Goal: Information Seeking & Learning: Learn about a topic

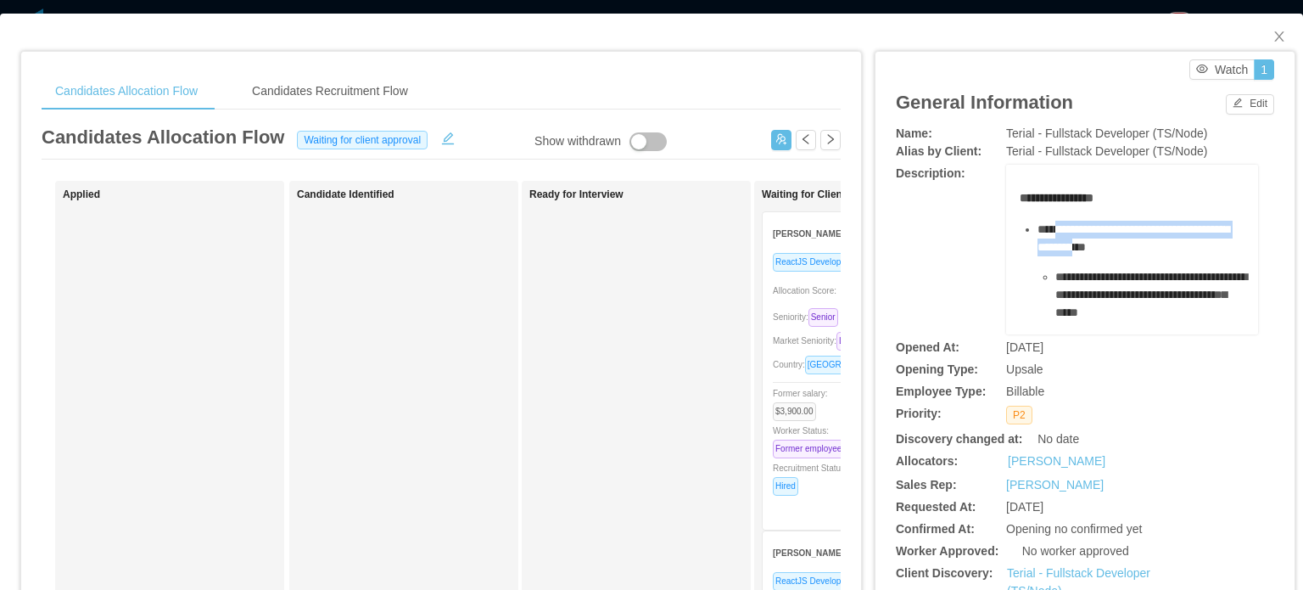
drag, startPoint x: 1051, startPoint y: 230, endPoint x: 1171, endPoint y: 247, distance: 121.7
click at [1171, 247] on span "**********" at bounding box center [1134, 238] width 192 height 30
click at [1172, 247] on span "**********" at bounding box center [1134, 238] width 192 height 30
click at [1110, 237] on div "**********" at bounding box center [1142, 239] width 208 height 36
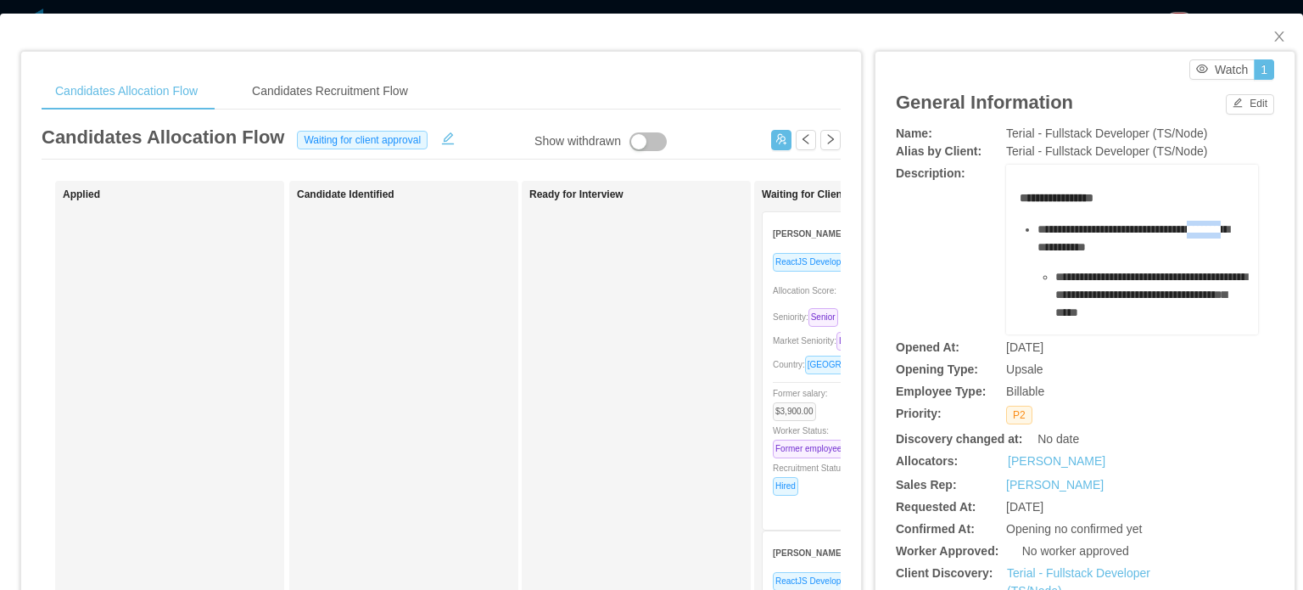
drag, startPoint x: 1062, startPoint y: 244, endPoint x: 1137, endPoint y: 245, distance: 74.7
click at [1134, 245] on span "**********" at bounding box center [1134, 238] width 192 height 30
click at [1140, 245] on span "**********" at bounding box center [1134, 238] width 192 height 30
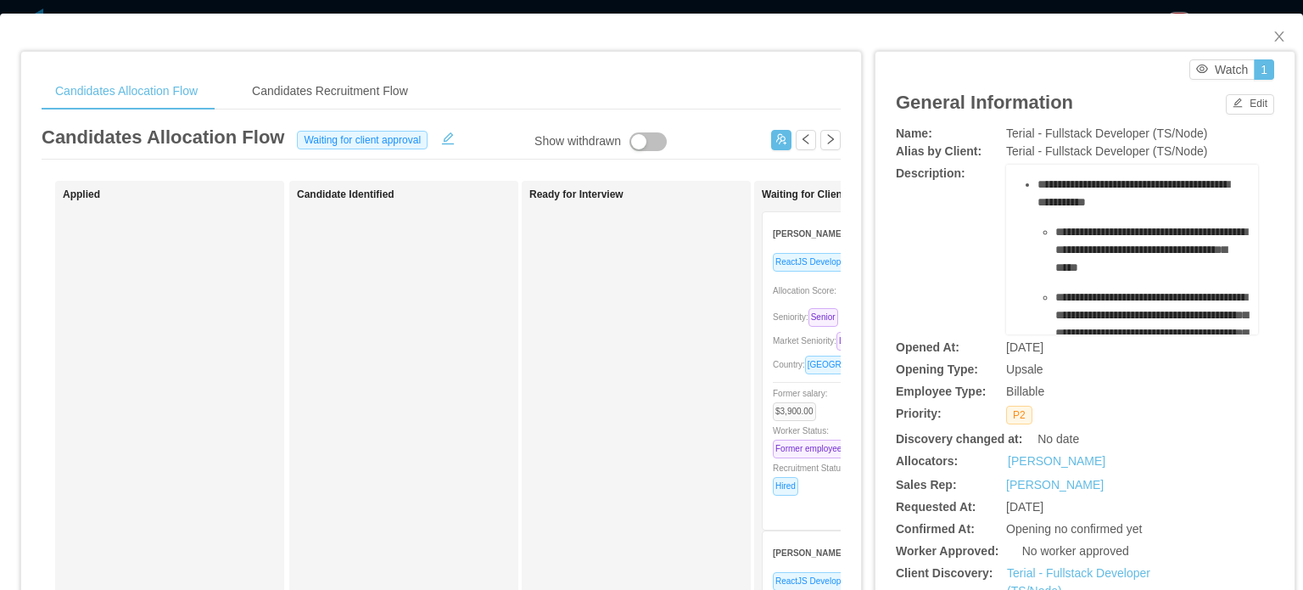
scroll to position [85, 0]
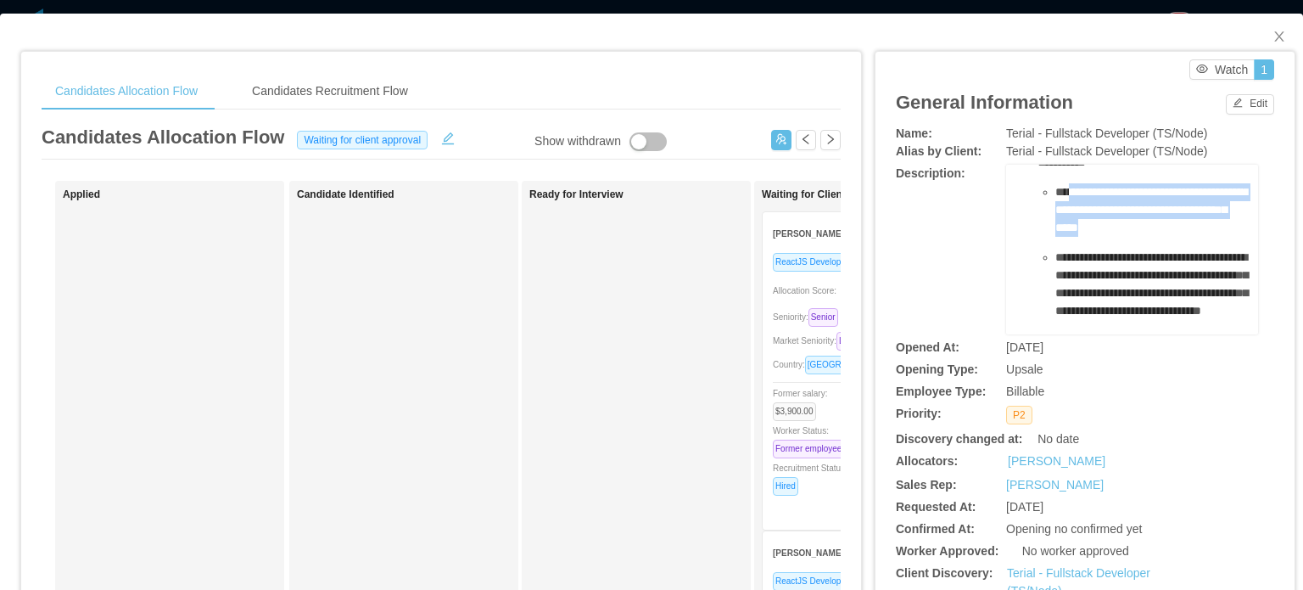
drag, startPoint x: 1062, startPoint y: 196, endPoint x: 1075, endPoint y: 240, distance: 46.2
click at [1075, 237] on div "**********" at bounding box center [1151, 209] width 190 height 53
drag, startPoint x: 1062, startPoint y: 213, endPoint x: 1067, endPoint y: 231, distance: 18.8
click at [1067, 231] on span "**********" at bounding box center [1152, 210] width 192 height 48
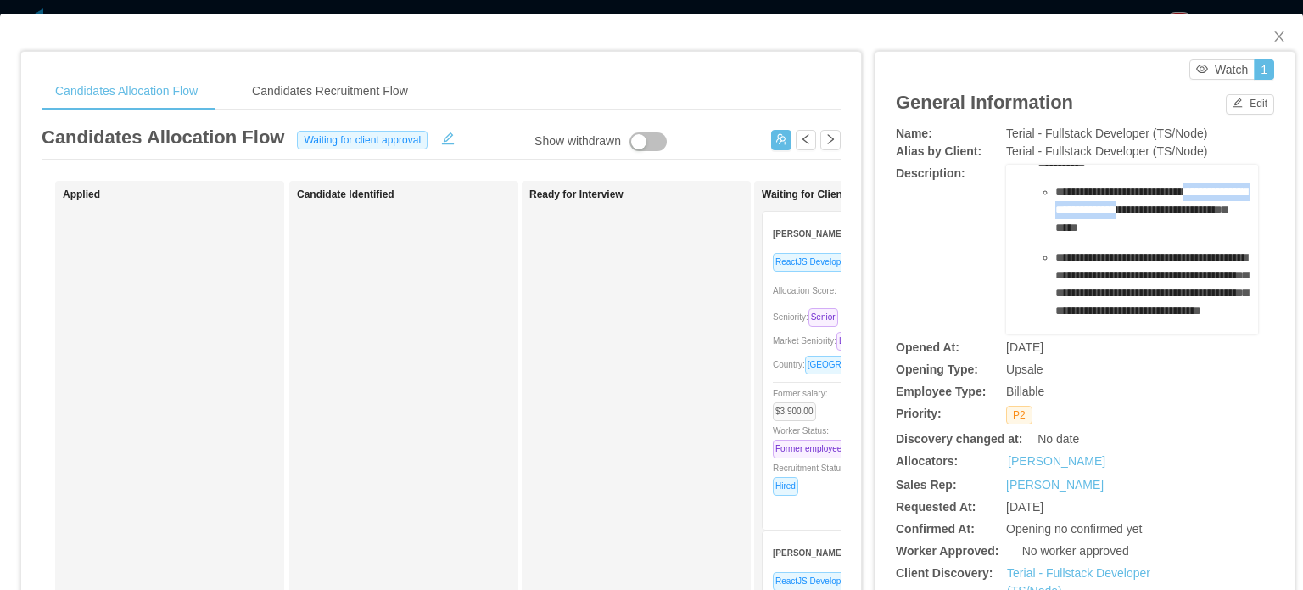
click at [1067, 231] on span "**********" at bounding box center [1152, 210] width 192 height 48
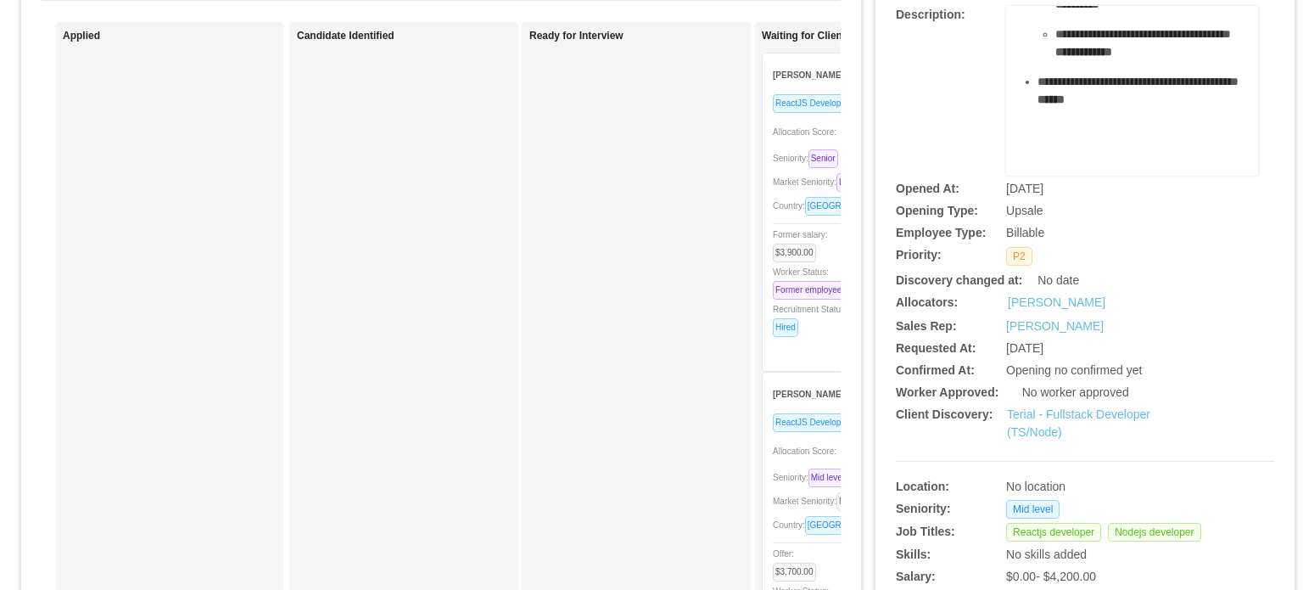
scroll to position [170, 0]
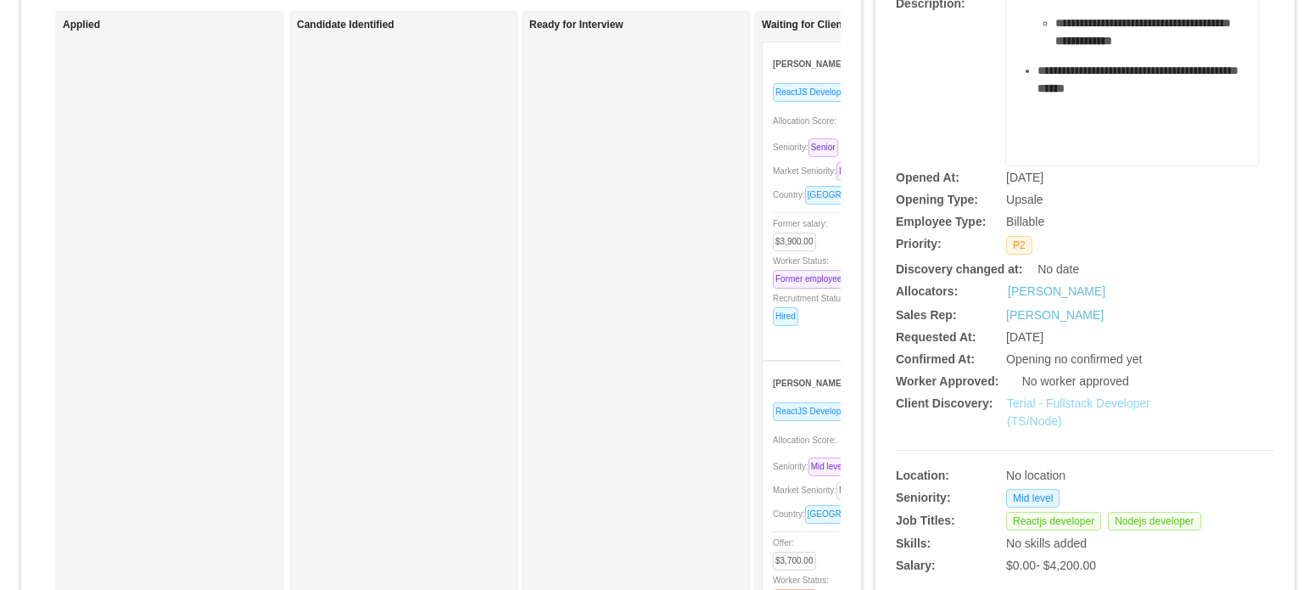
click at [1091, 406] on link "Terial - Fullstack Developer (TS/Node)" at bounding box center [1078, 411] width 143 height 31
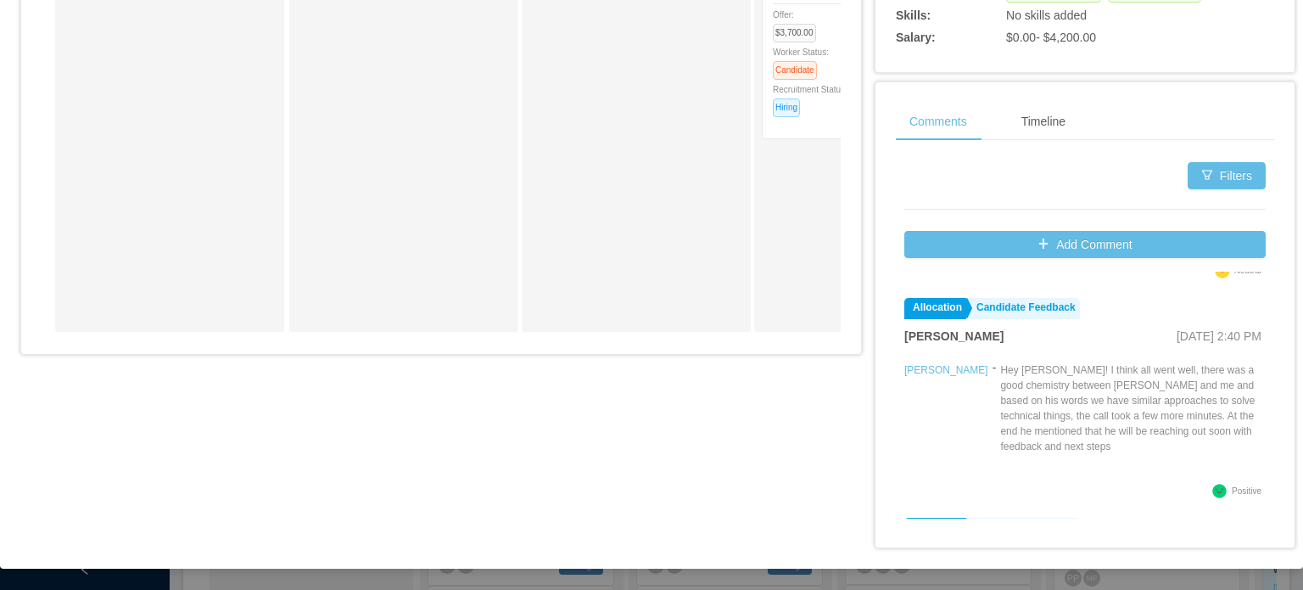
scroll to position [424, 0]
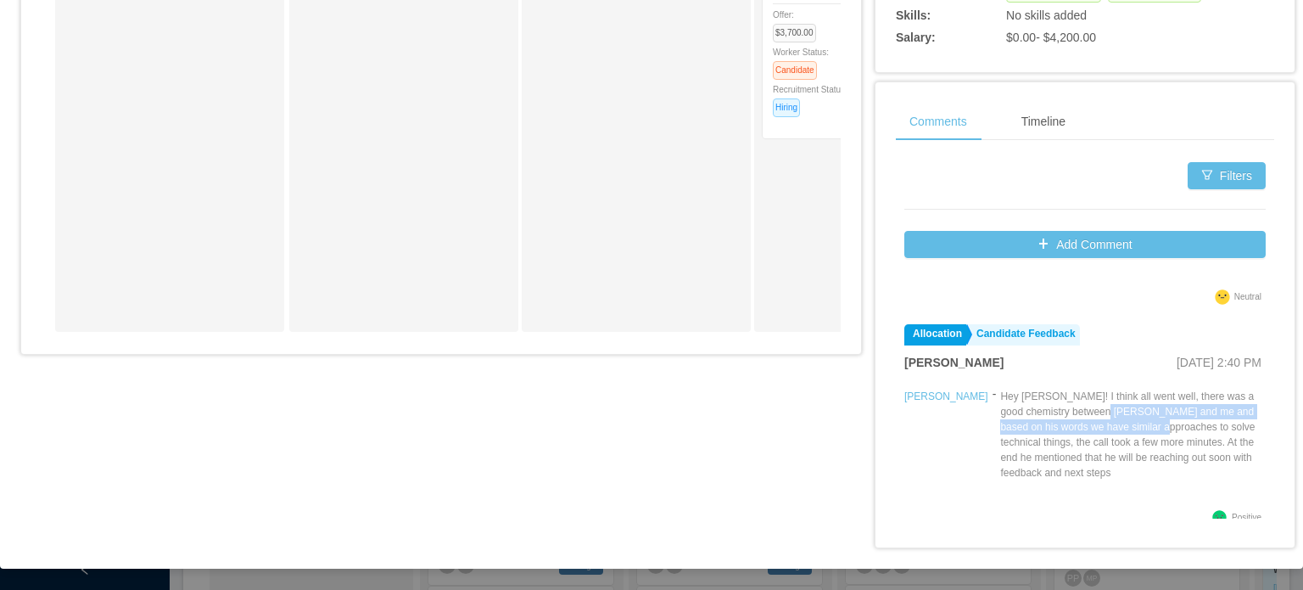
drag, startPoint x: 1022, startPoint y: 398, endPoint x: 1049, endPoint y: 417, distance: 33.0
click at [1049, 417] on p "Hey Omar! I think all went well, there was a good chemistry between Matt and me…" at bounding box center [1133, 435] width 266 height 92
click at [1018, 395] on p "Hey Omar! I think all went well, there was a good chemistry between Matt and me…" at bounding box center [1133, 435] width 266 height 92
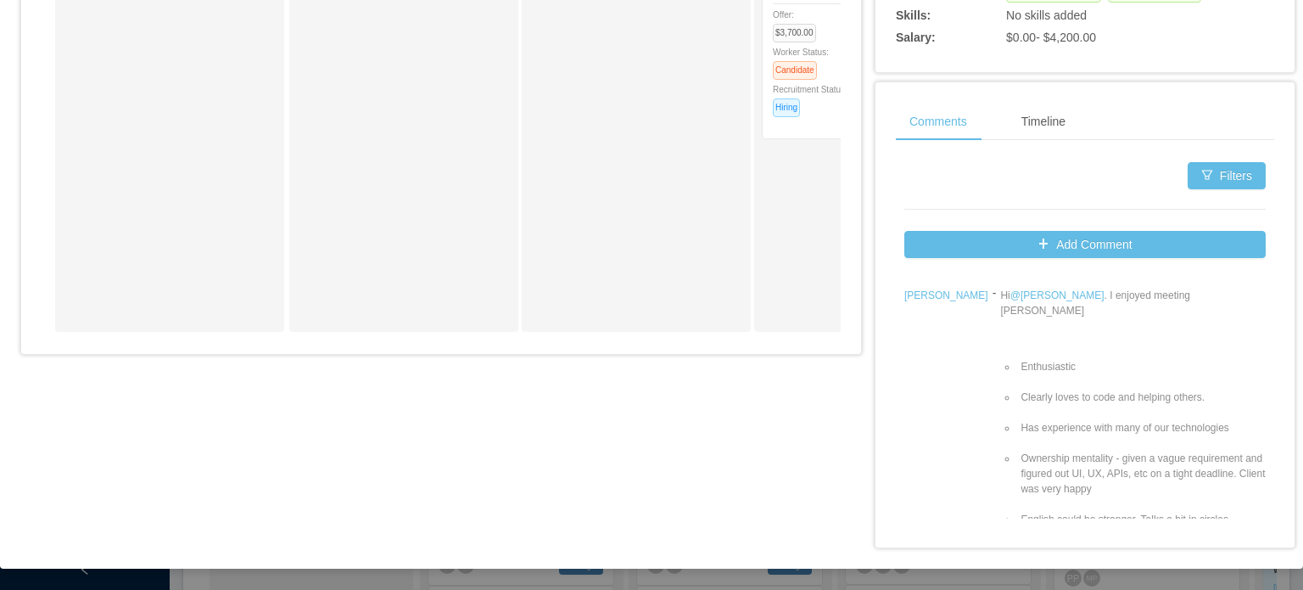
scroll to position [85, 0]
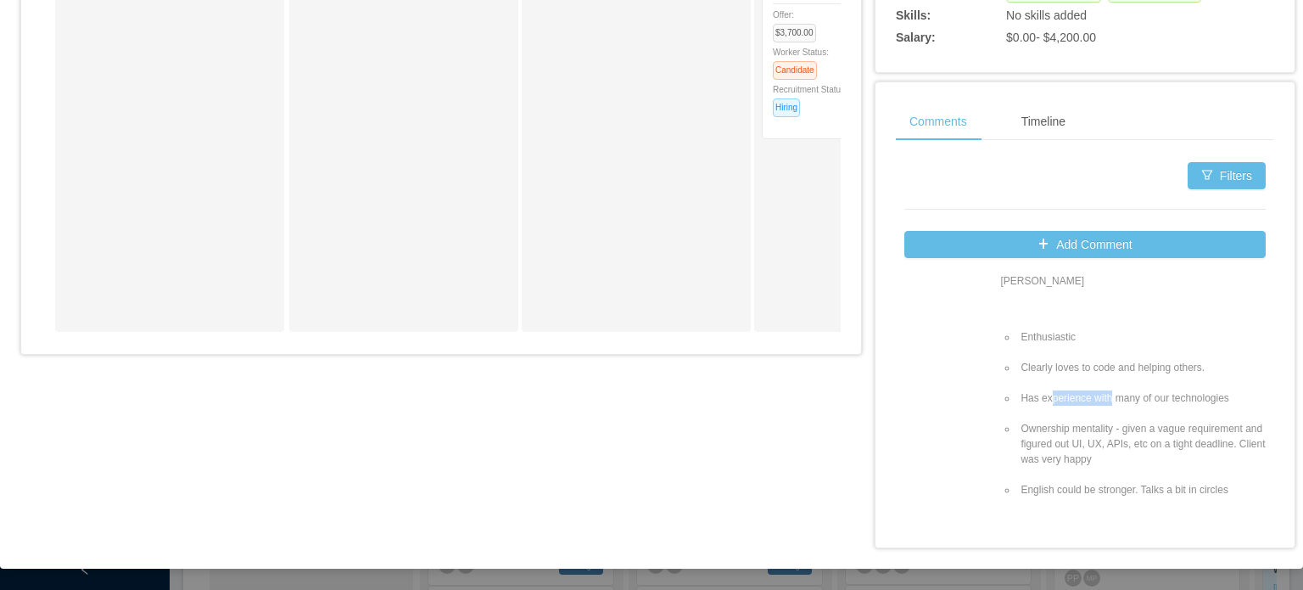
drag, startPoint x: 992, startPoint y: 378, endPoint x: 1067, endPoint y: 379, distance: 74.7
click at [1066, 390] on li "Has experience with many of our technologies" at bounding box center [1141, 397] width 249 height 15
click at [1067, 390] on li "Has experience with many of our technologies" at bounding box center [1141, 397] width 249 height 15
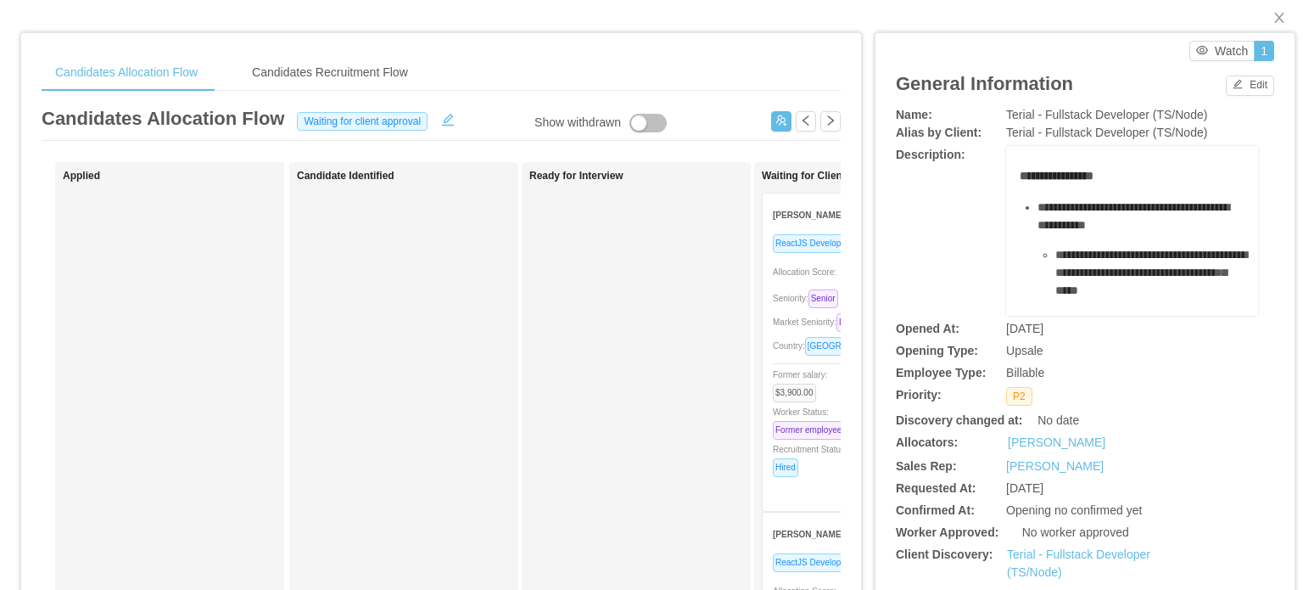
scroll to position [0, 0]
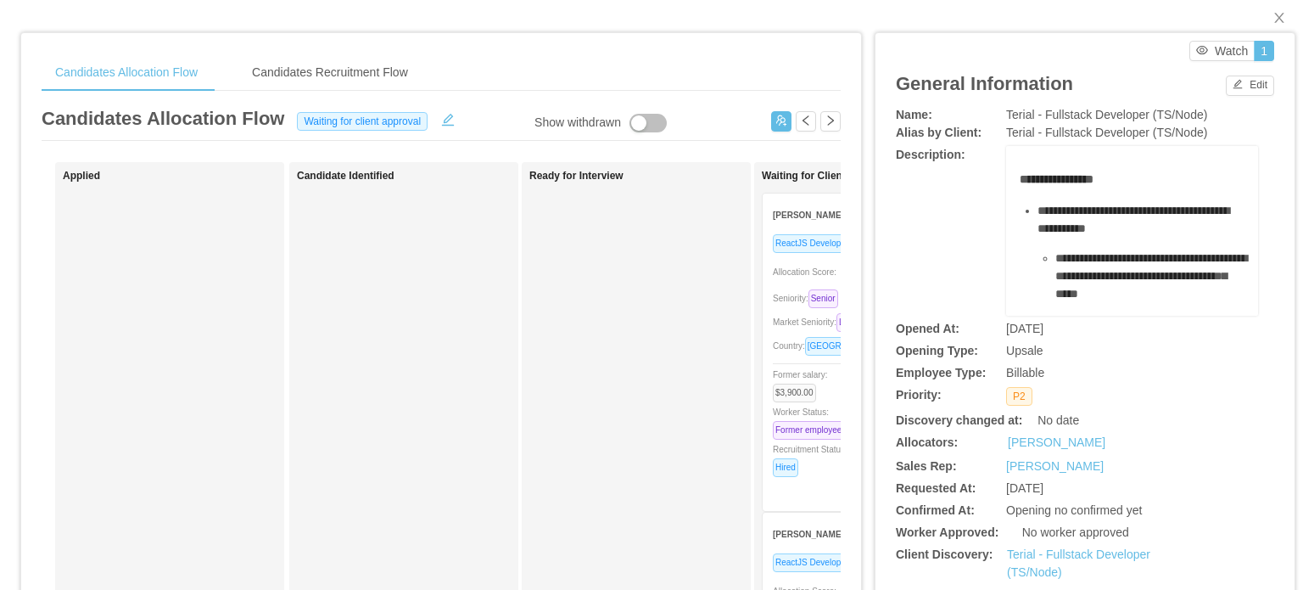
drag, startPoint x: 1023, startPoint y: 171, endPoint x: 1021, endPoint y: 179, distance: 8.7
click at [1021, 179] on span "**********" at bounding box center [1057, 179] width 74 height 12
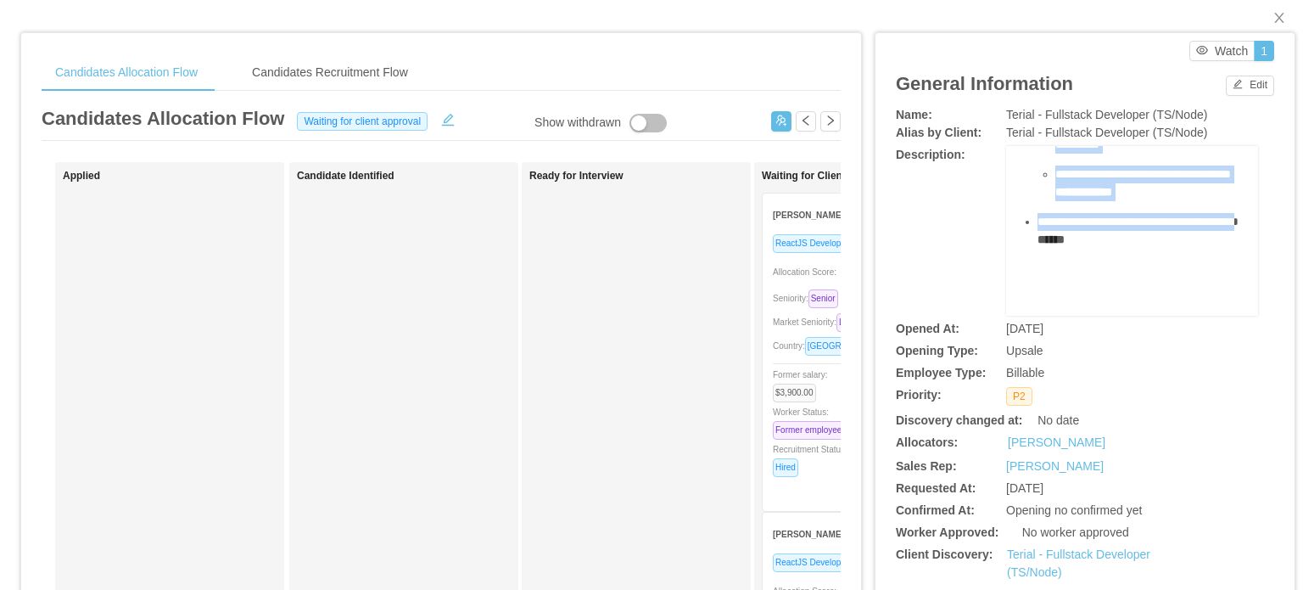
scroll to position [423, 0]
drag, startPoint x: 1004, startPoint y: 177, endPoint x: 1176, endPoint y: 244, distance: 184.8
click at [1176, 244] on div "**********" at bounding box center [1132, 231] width 252 height 170
copy div "**********"
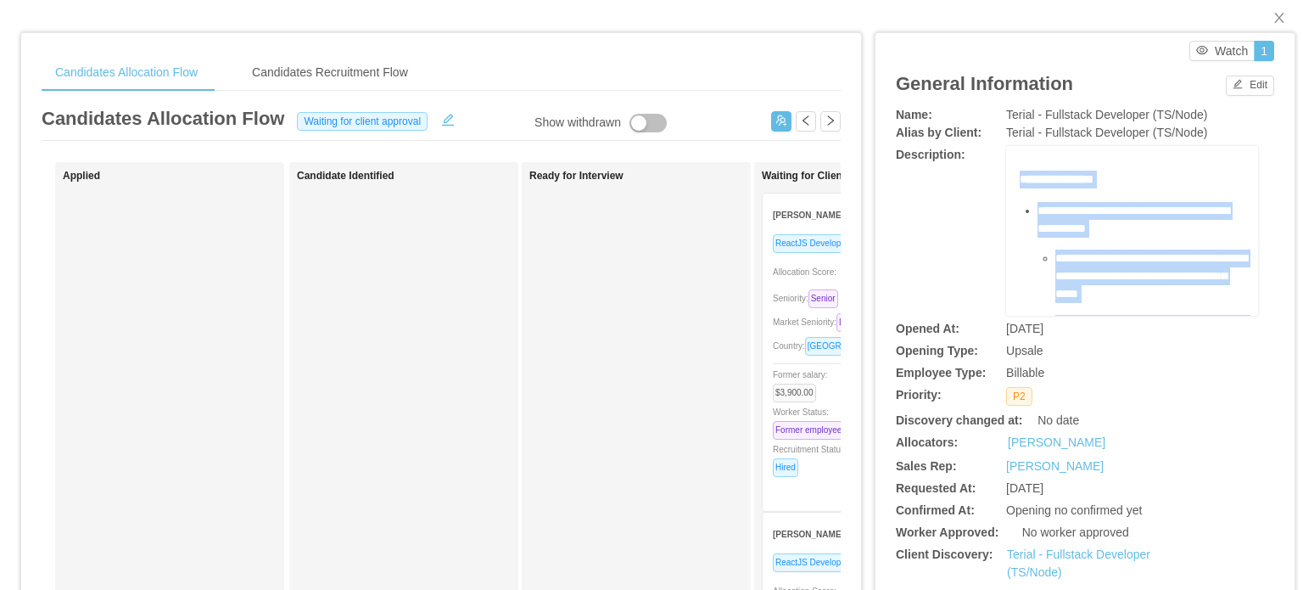
click at [1136, 295] on span "**********" at bounding box center [1152, 276] width 192 height 48
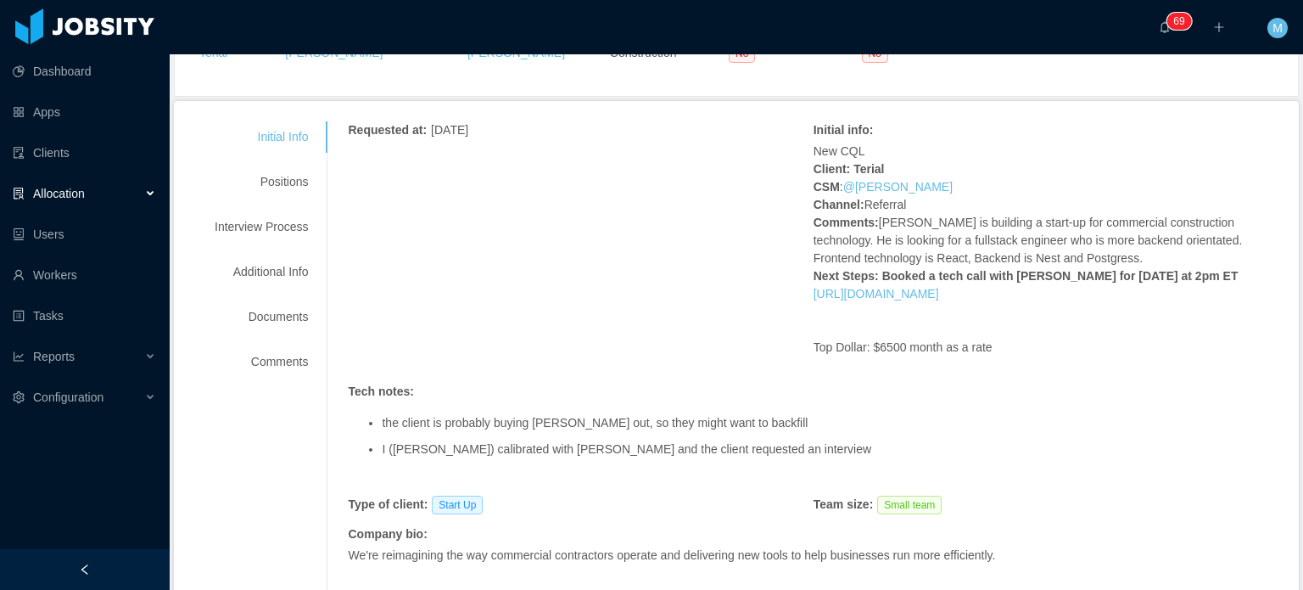
scroll to position [170, 0]
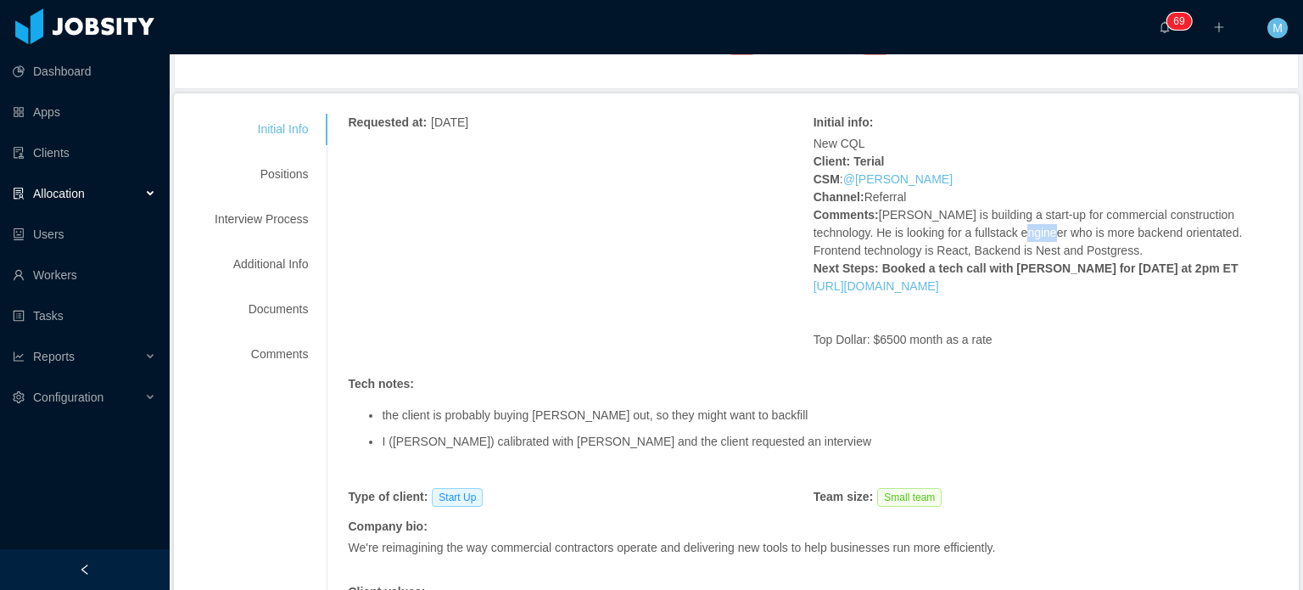
drag, startPoint x: 965, startPoint y: 233, endPoint x: 1001, endPoint y: 246, distance: 38.6
click at [995, 242] on p "New CQL Client: Terial CSM : @Cris Salazar Channel: Referral Comments: Aaron is…" at bounding box center [1046, 215] width 465 height 160
click at [1001, 246] on p "New CQL Client: Terial CSM : @Cris Salazar Channel: Referral Comments: Aaron is…" at bounding box center [1046, 215] width 465 height 160
drag, startPoint x: 835, startPoint y: 249, endPoint x: 961, endPoint y: 252, distance: 125.6
click at [956, 252] on p "New CQL Client: Terial CSM : @Cris Salazar Channel: Referral Comments: Aaron is…" at bounding box center [1046, 215] width 465 height 160
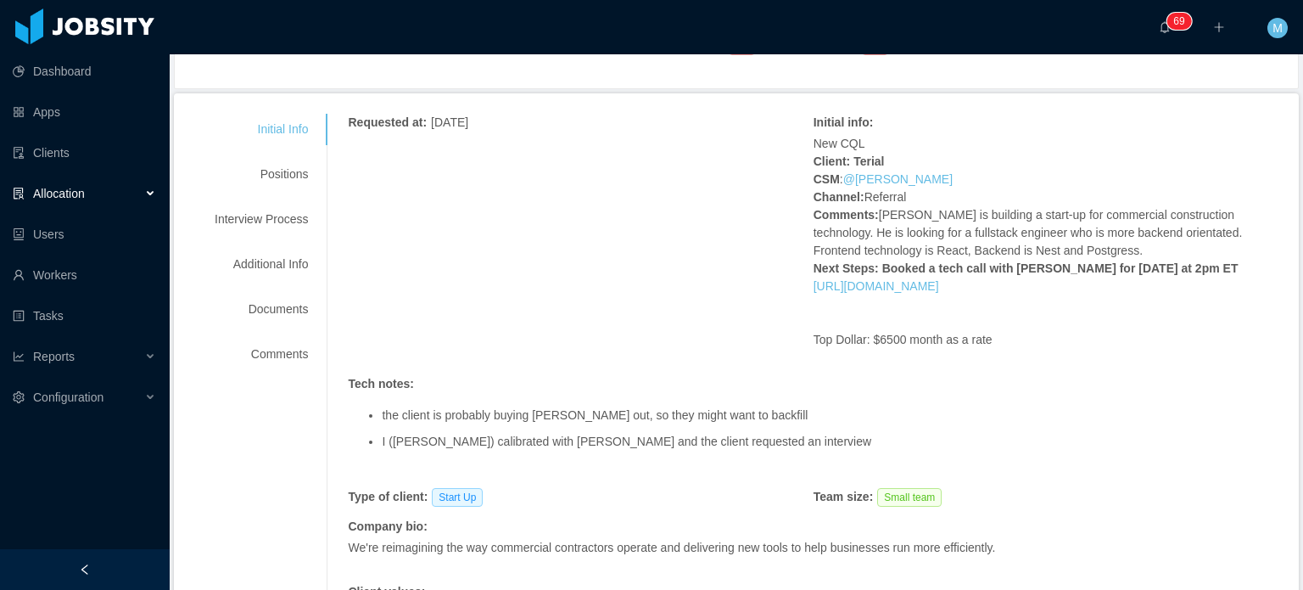
click at [979, 254] on p "New CQL Client: Terial CSM : @Cris Salazar Channel: Referral Comments: Aaron is…" at bounding box center [1046, 215] width 465 height 160
drag, startPoint x: 963, startPoint y: 250, endPoint x: 1006, endPoint y: 249, distance: 43.3
click at [997, 249] on p "New CQL Client: Terial CSM : @Cris Salazar Channel: Referral Comments: Aaron is…" at bounding box center [1046, 215] width 465 height 160
click at [1006, 249] on p "New CQL Client: Terial CSM : @Cris Salazar Channel: Referral Comments: Aaron is…" at bounding box center [1046, 215] width 465 height 160
drag, startPoint x: 915, startPoint y: 265, endPoint x: 1048, endPoint y: 265, distance: 133.2
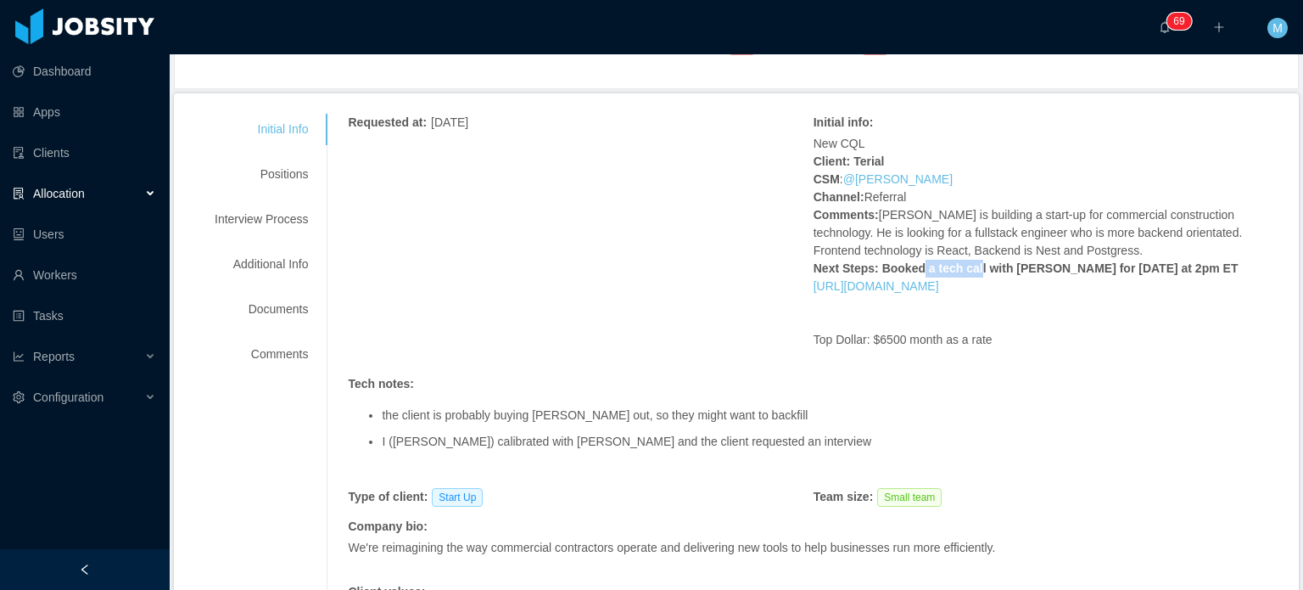
click at [1005, 265] on strong "Next Steps: Booked a tech call with Ignacio for Monday at 2pm ET" at bounding box center [1026, 268] width 425 height 14
click at [1052, 265] on strong "Next Steps: Booked a tech call with Ignacio for Monday at 2pm ET" at bounding box center [1026, 268] width 425 height 14
drag, startPoint x: 888, startPoint y: 270, endPoint x: 1146, endPoint y: 259, distance: 258.2
click at [1146, 261] on strong "Next Steps: Booked a tech call with Ignacio for Monday at 2pm ET" at bounding box center [1026, 268] width 425 height 14
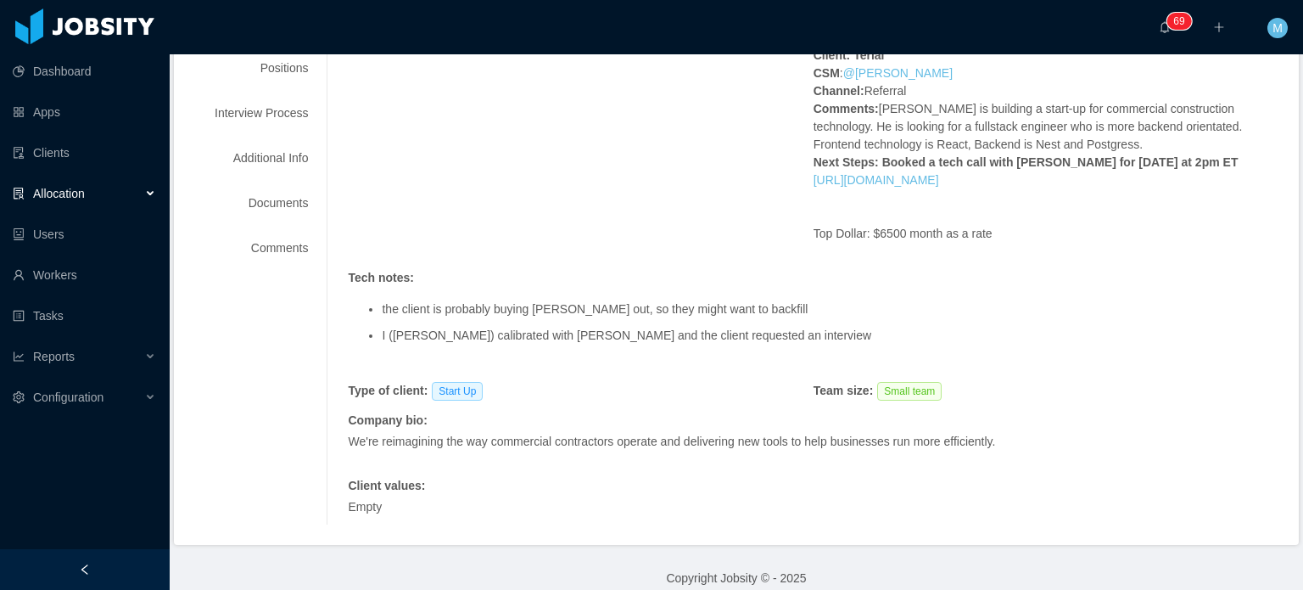
scroll to position [292, 0]
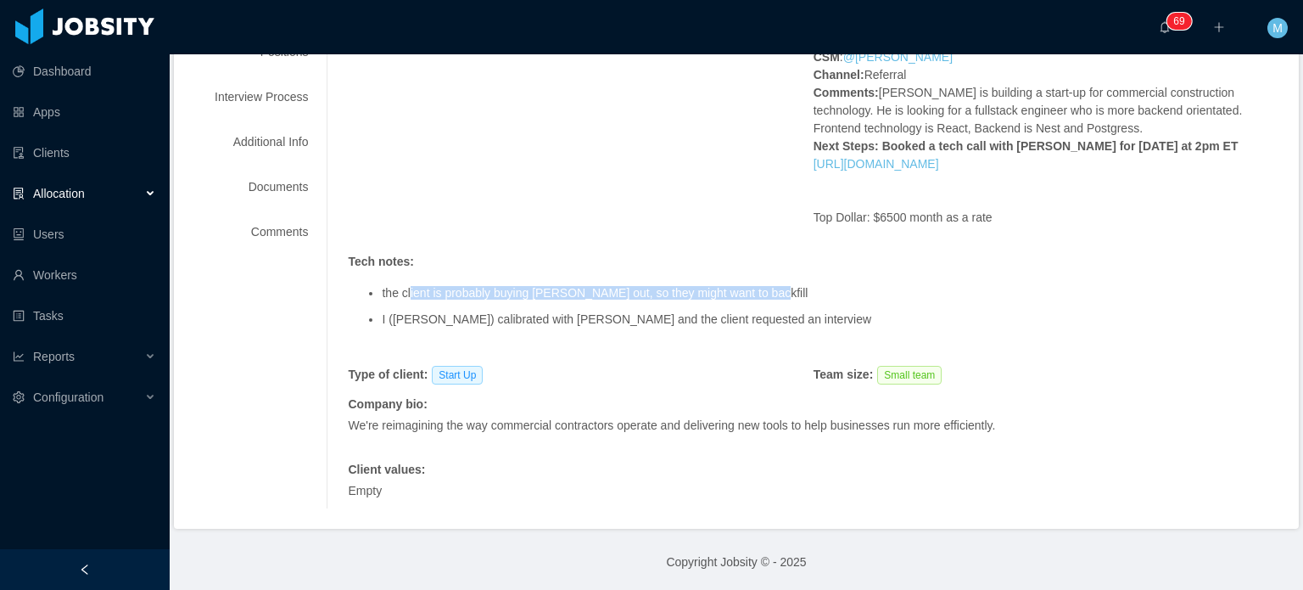
drag, startPoint x: 410, startPoint y: 298, endPoint x: 774, endPoint y: 299, distance: 364.0
click at [774, 299] on li "the client is probably buying Romao Barbosa out, so they might want to backfill" at bounding box center [830, 293] width 897 height 13
drag, startPoint x: 543, startPoint y: 294, endPoint x: 614, endPoint y: 293, distance: 71.3
click at [614, 293] on li "the client is probably buying Romao Barbosa out, so they might want to backfill" at bounding box center [830, 293] width 897 height 13
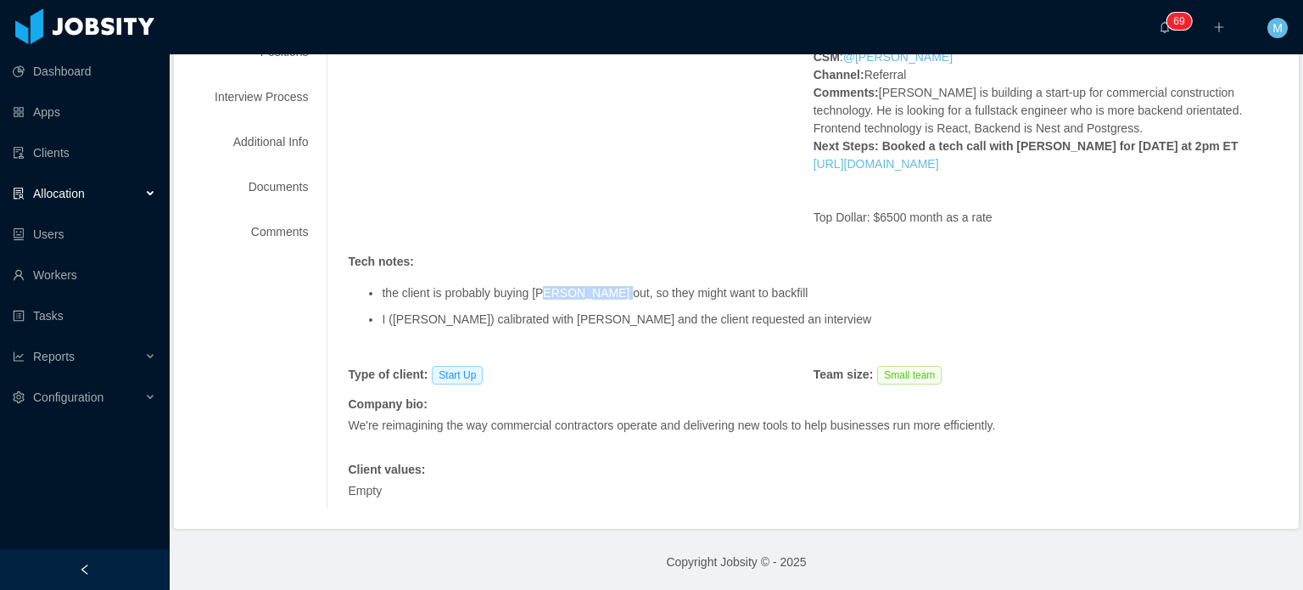
click at [618, 293] on li "the client is probably buying Romao Barbosa out, so they might want to backfill" at bounding box center [830, 293] width 897 height 13
drag, startPoint x: 560, startPoint y: 316, endPoint x: 791, endPoint y: 316, distance: 230.8
click at [791, 316] on li "I (Luisa Romero) calibrated with Freddy Duque and the client requested an inter…" at bounding box center [830, 319] width 897 height 13
click at [791, 315] on li "I (Luisa Romero) calibrated with Freddy Duque and the client requested an inter…" at bounding box center [830, 319] width 897 height 13
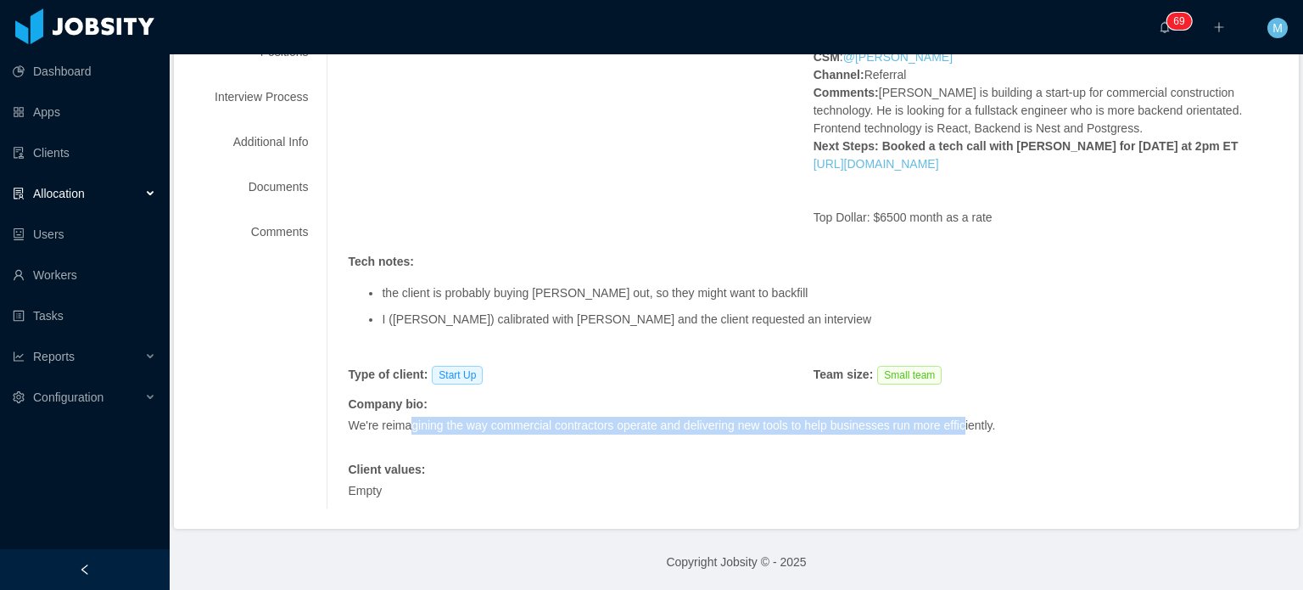
drag, startPoint x: 406, startPoint y: 414, endPoint x: 973, endPoint y: 414, distance: 566.8
click at [973, 414] on div "Company bio : We're reimagining the way commercial contractors operate and deli…" at bounding box center [813, 423] width 931 height 57
click at [974, 414] on div "Company bio : We're reimagining the way commercial contractors operate and deli…" at bounding box center [813, 423] width 931 height 57
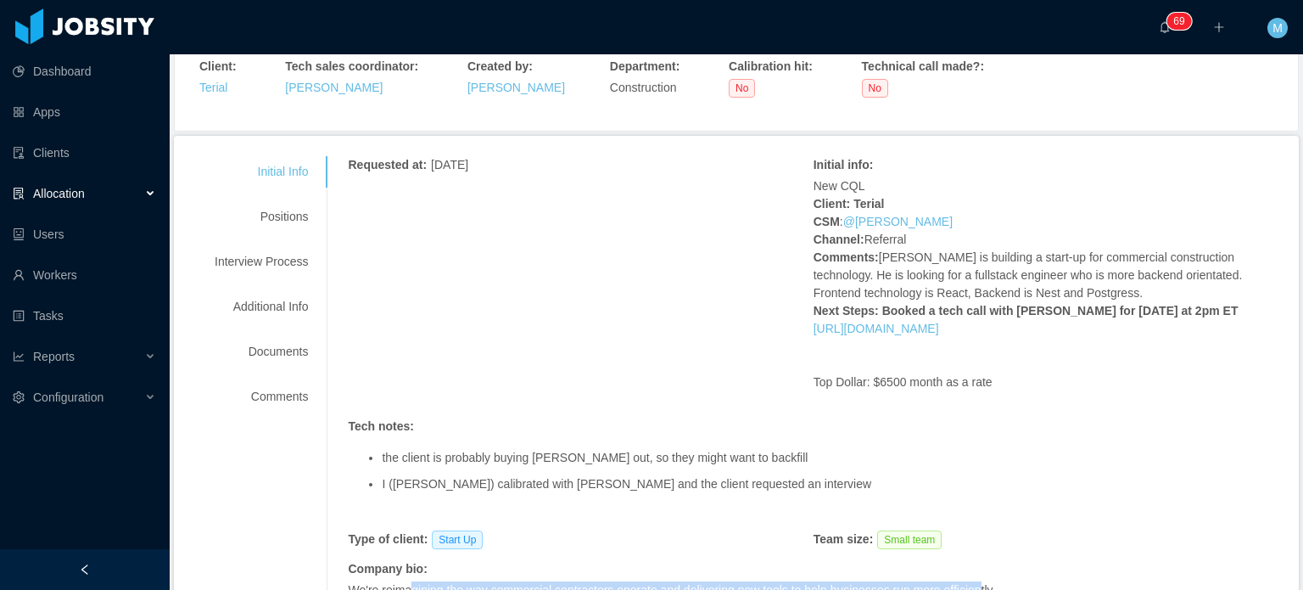
scroll to position [37, 0]
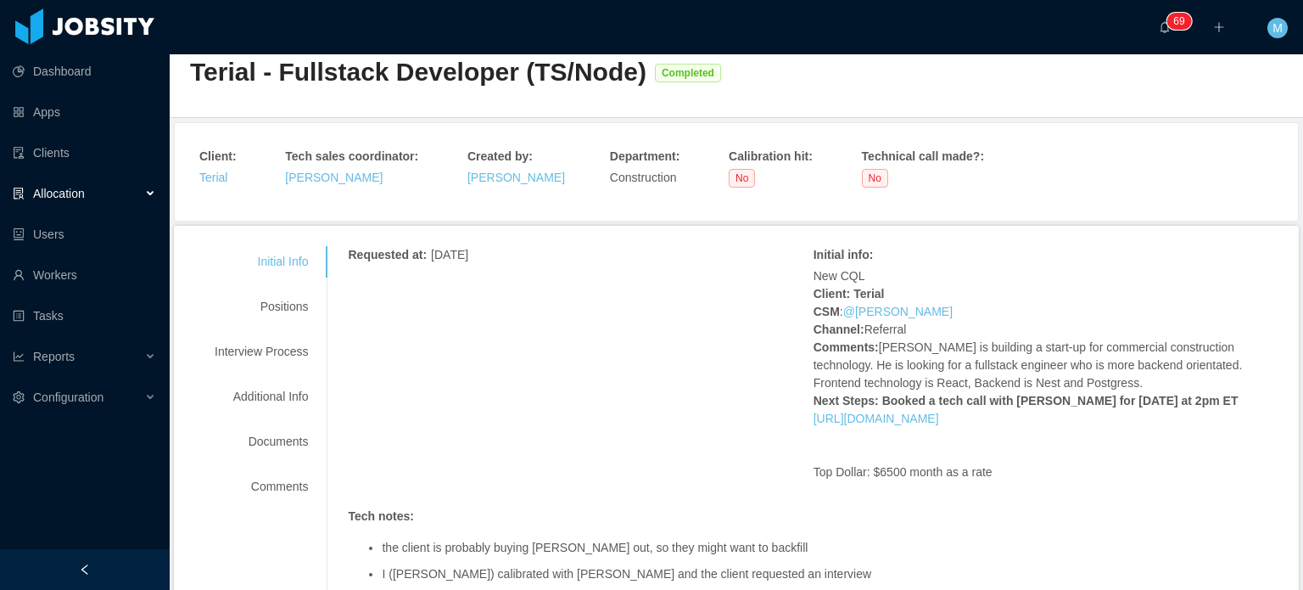
click at [530, 332] on div "Requested at : September 12, 2025 Initial info : New CQL Client: Terial CSM : @…" at bounding box center [813, 504] width 931 height 517
click at [283, 289] on div "Initial Info Positions Interview Process Additional Info Documents Comments" at bounding box center [261, 374] width 134 height 256
click at [280, 298] on div "Positions" at bounding box center [261, 306] width 134 height 31
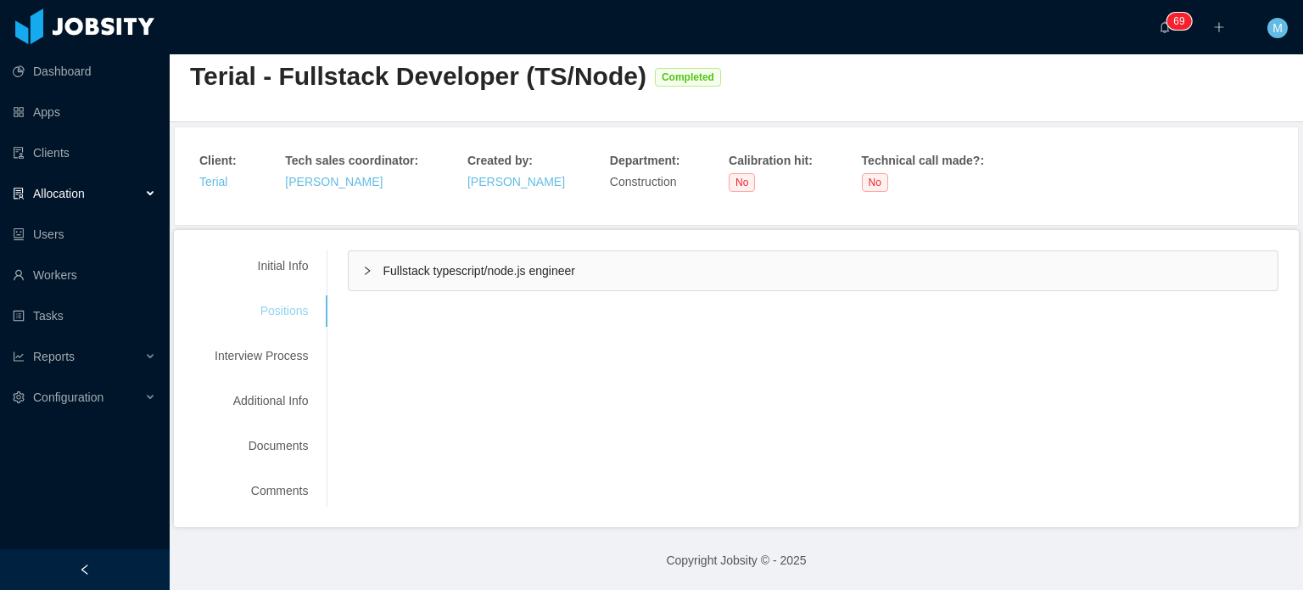
scroll to position [32, 0]
click at [375, 259] on div "Fullstack typescript/node.js engineer" at bounding box center [813, 271] width 929 height 39
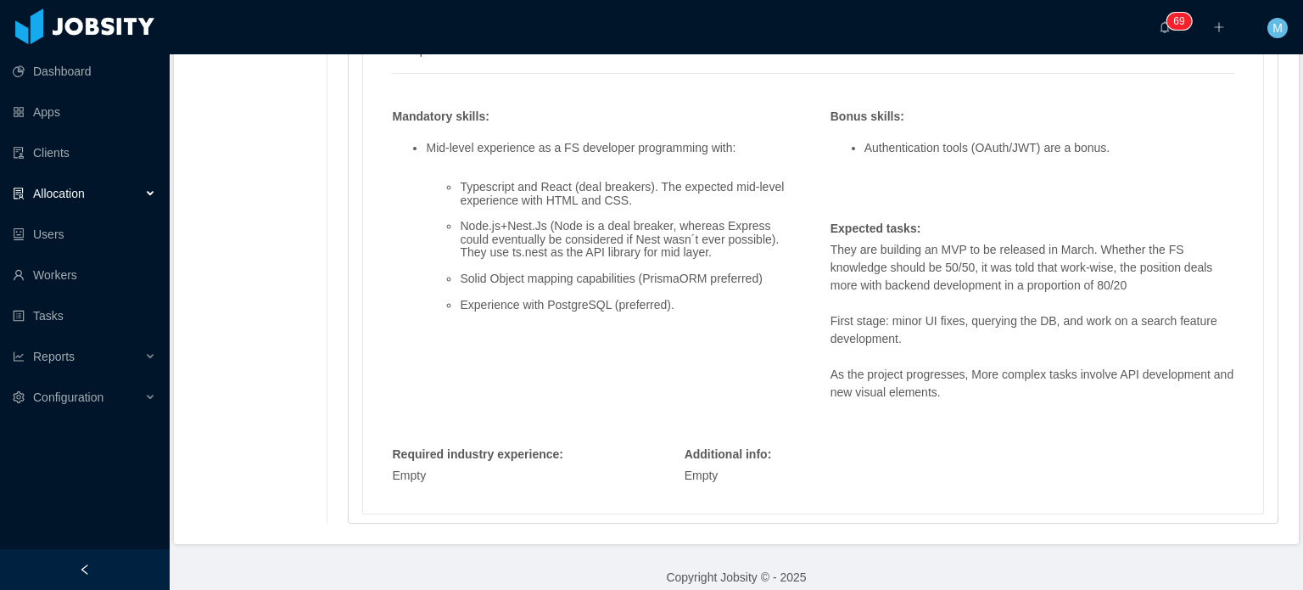
scroll to position [1493, 0]
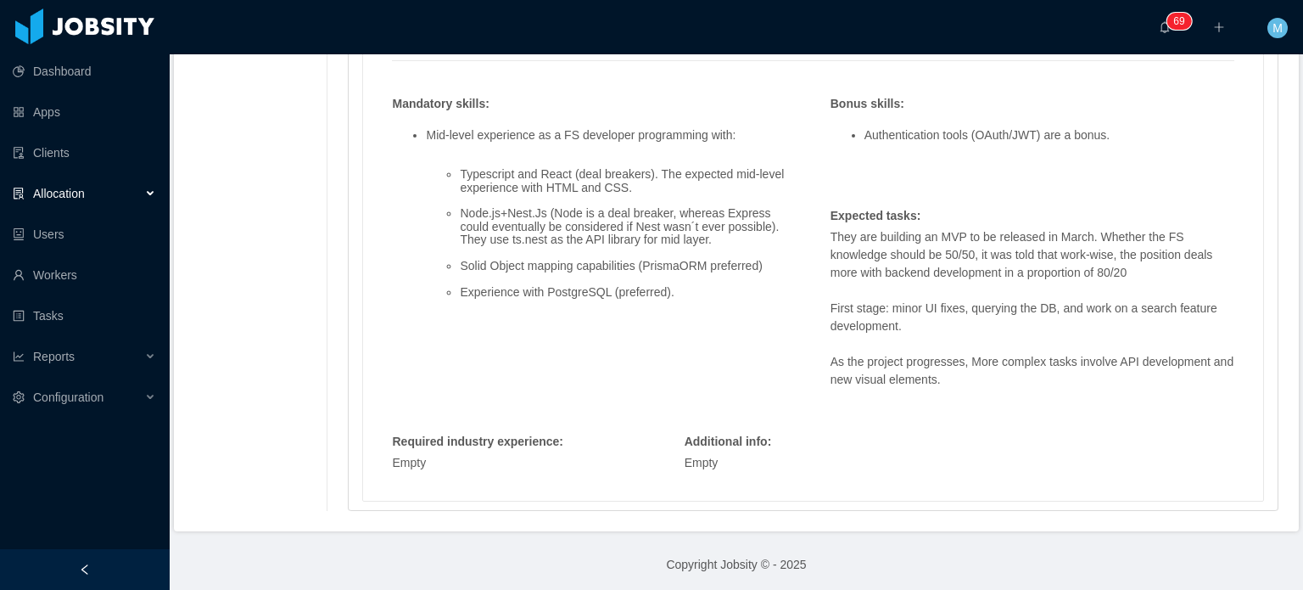
click at [747, 281] on ul "Typescript and React (deal breakers). The expected mid-level experience with HT…" at bounding box center [611, 233] width 370 height 157
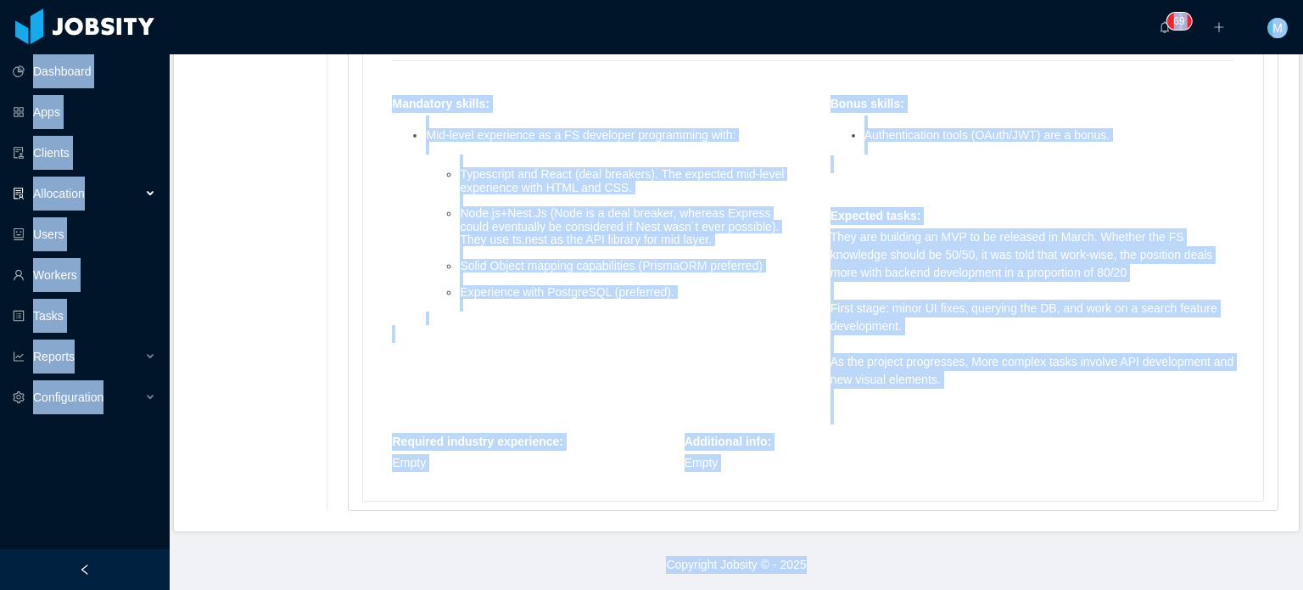
copy section "Dashboard Apps Clients Allocation Users Workers Tasks Reports Configuration ···…"
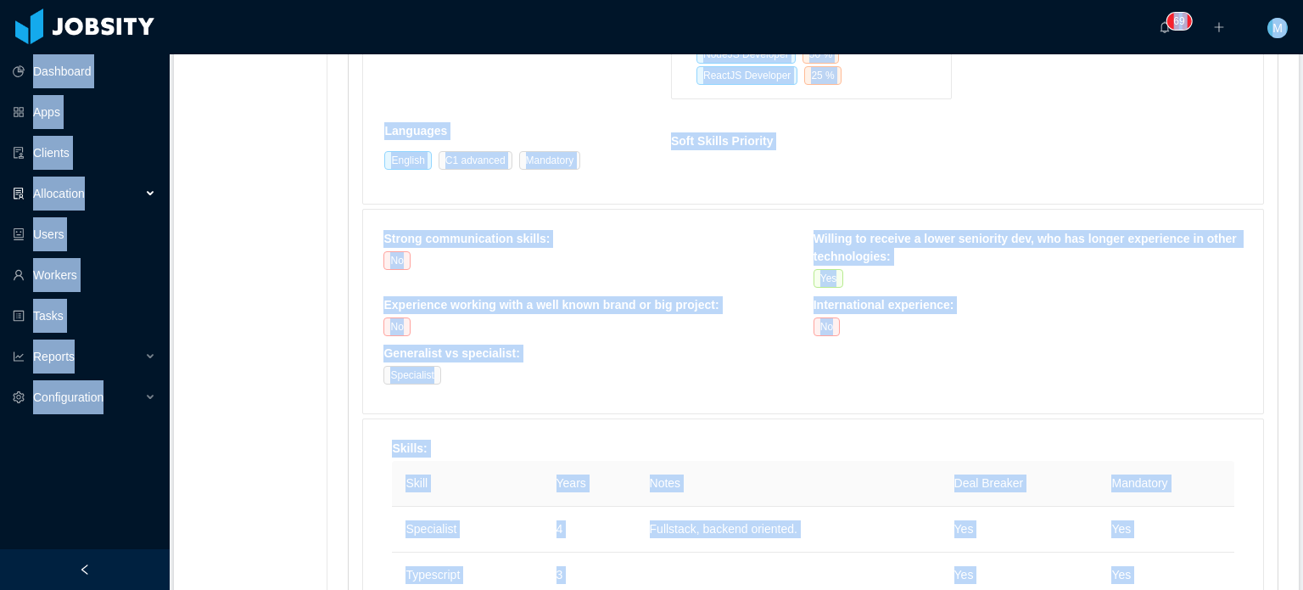
scroll to position [0, 0]
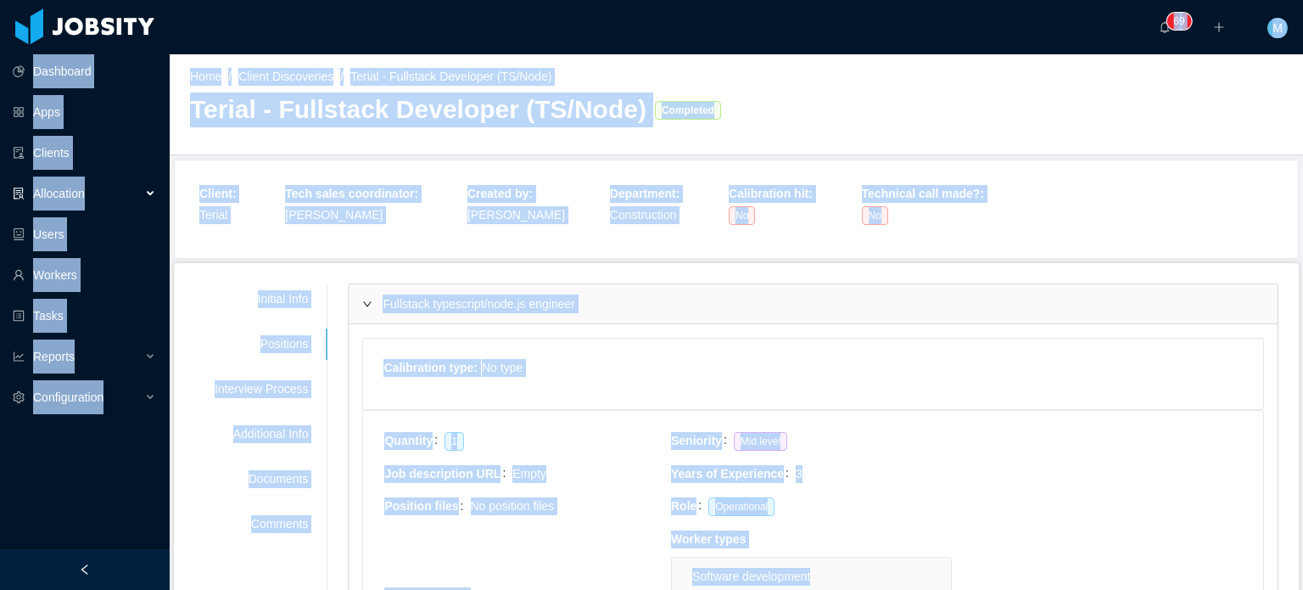
click at [761, 121] on div "Home / Client Discoveries / Terial - Fullstack Developer (TS/Node) / Terial - F…" at bounding box center [737, 104] width 1134 height 101
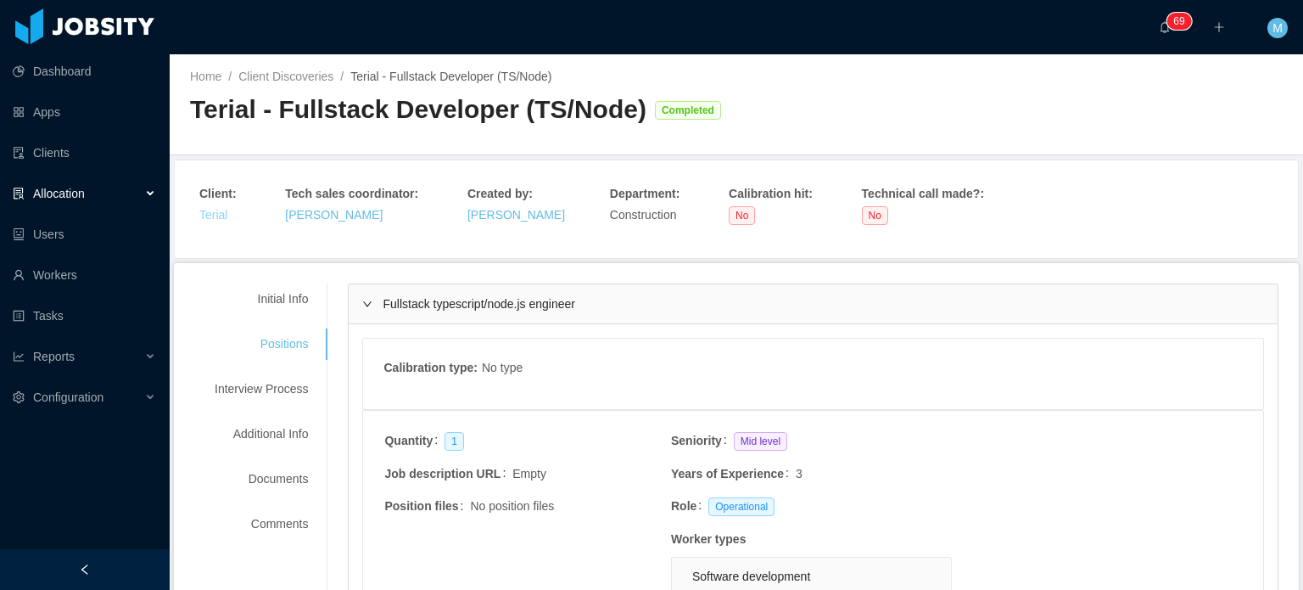
click at [210, 210] on link "Terial" at bounding box center [213, 215] width 28 height 14
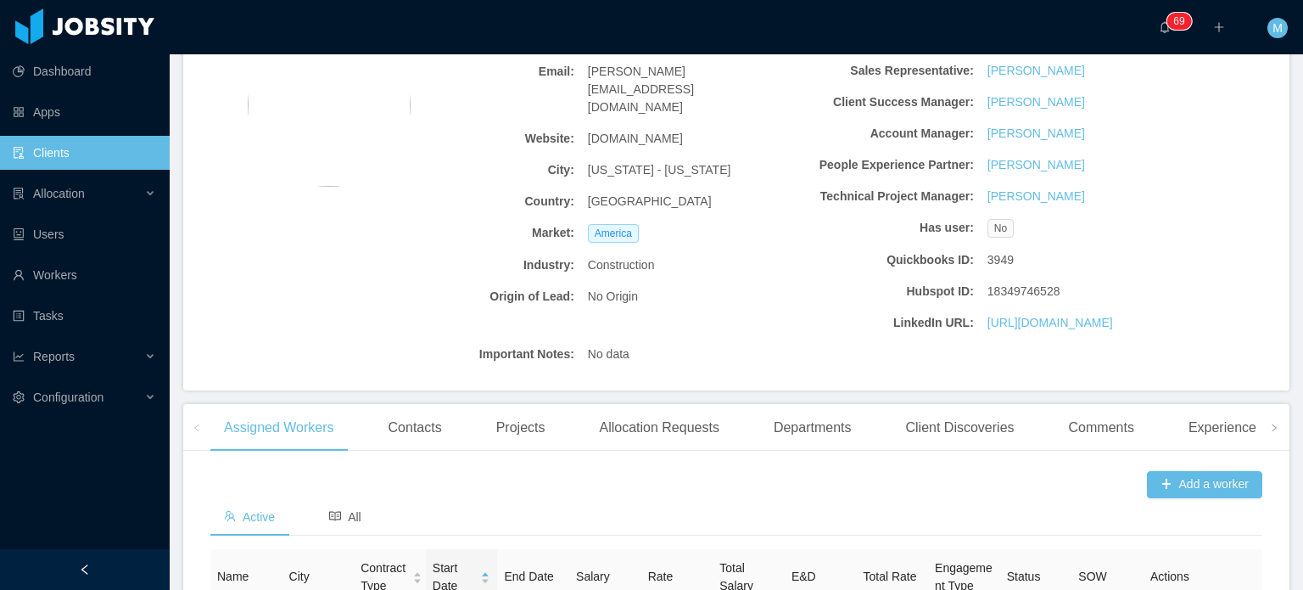
scroll to position [170, 0]
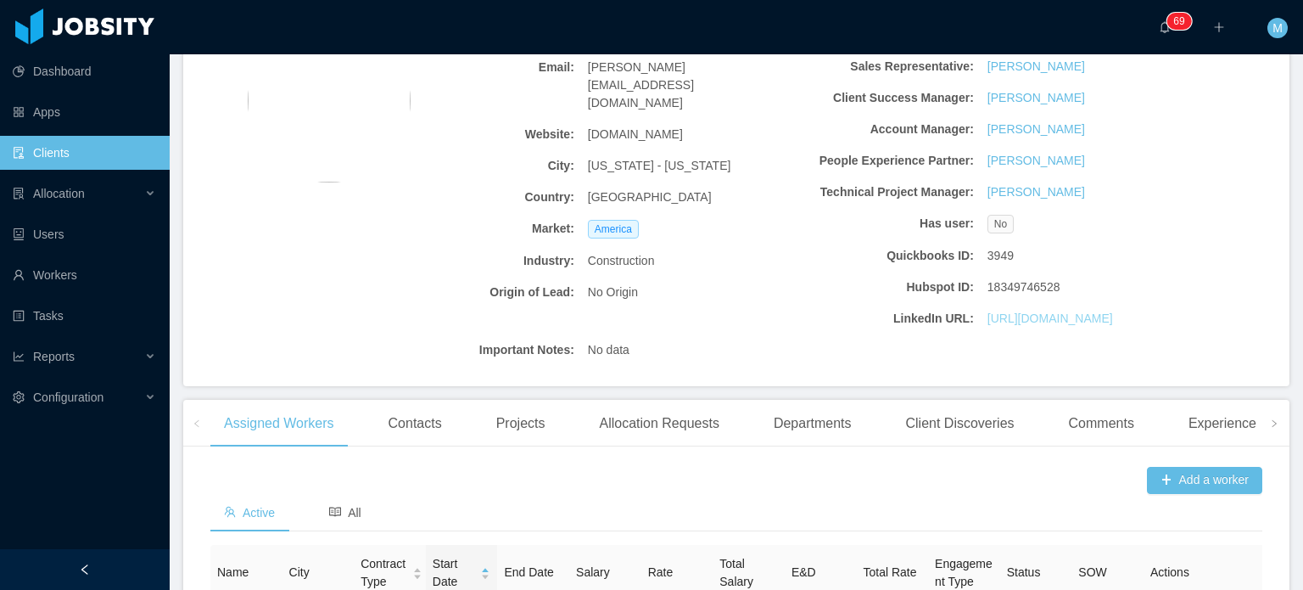
click at [1009, 318] on link "https://www.linkedin.com/company/terial-inc/" at bounding box center [1051, 319] width 126 height 18
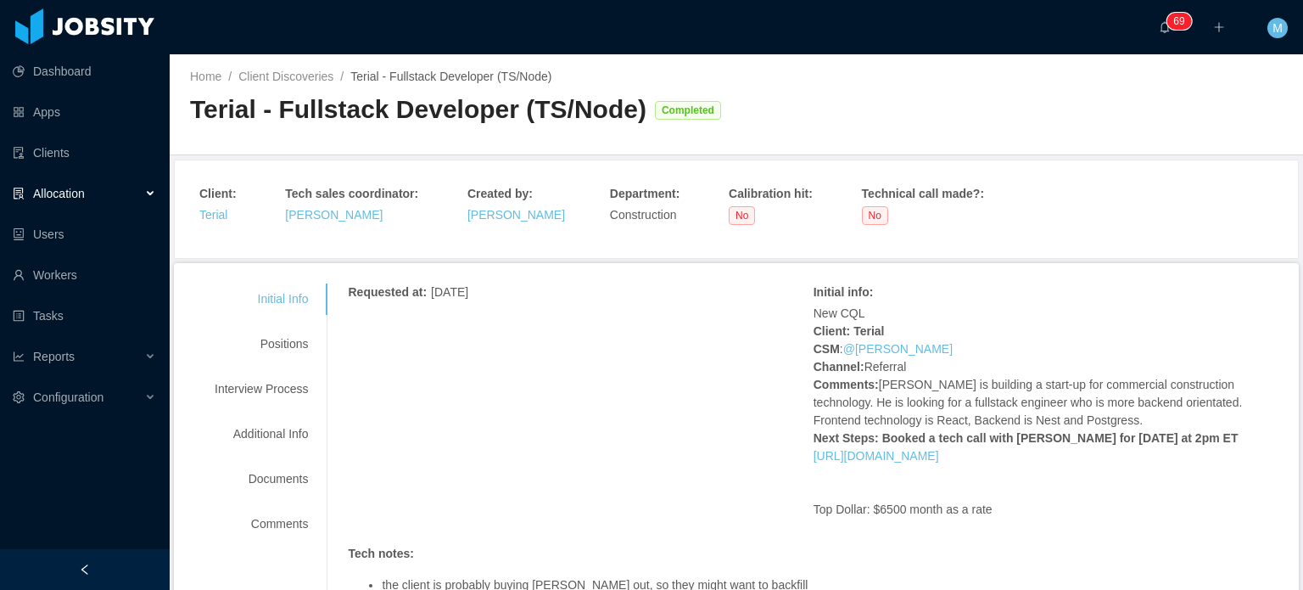
click at [233, 365] on div "Initial Info Positions Interview Process Additional Info Documents Comments" at bounding box center [261, 411] width 134 height 256
click at [257, 354] on div "Positions" at bounding box center [261, 343] width 134 height 31
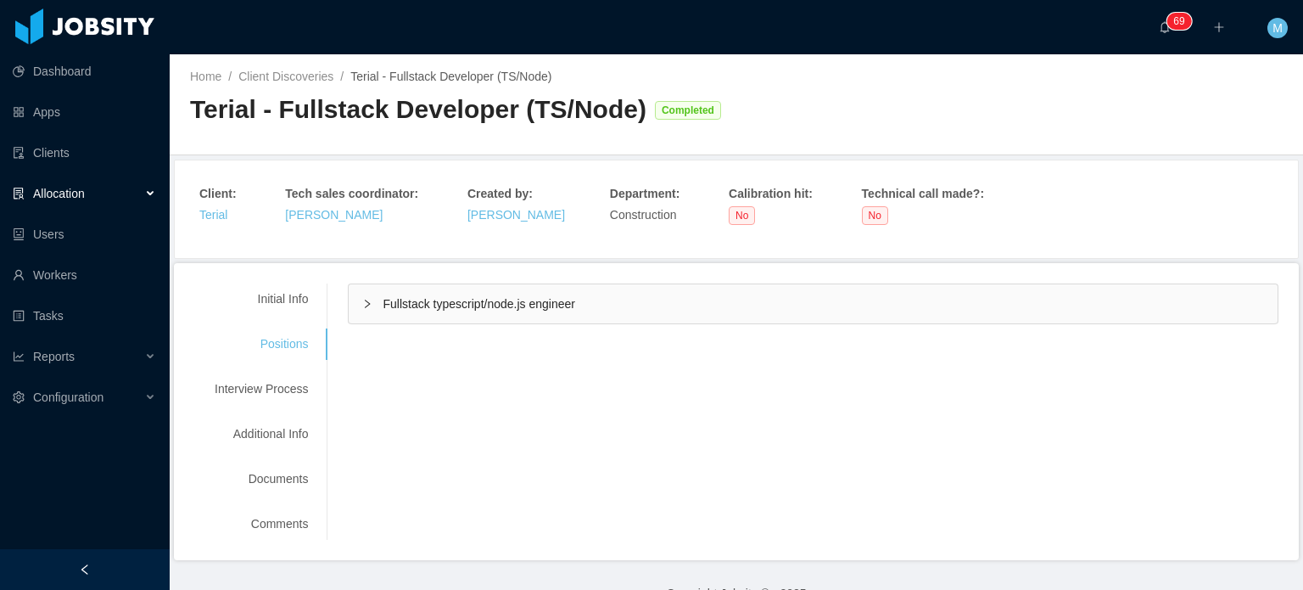
click at [342, 283] on div "Requested at : September 12, 2025 Initial info : New CQL Client: Terial CSM : @…" at bounding box center [803, 303] width 952 height 41
click at [356, 294] on div "Fullstack typescript/node.js engineer" at bounding box center [813, 303] width 929 height 39
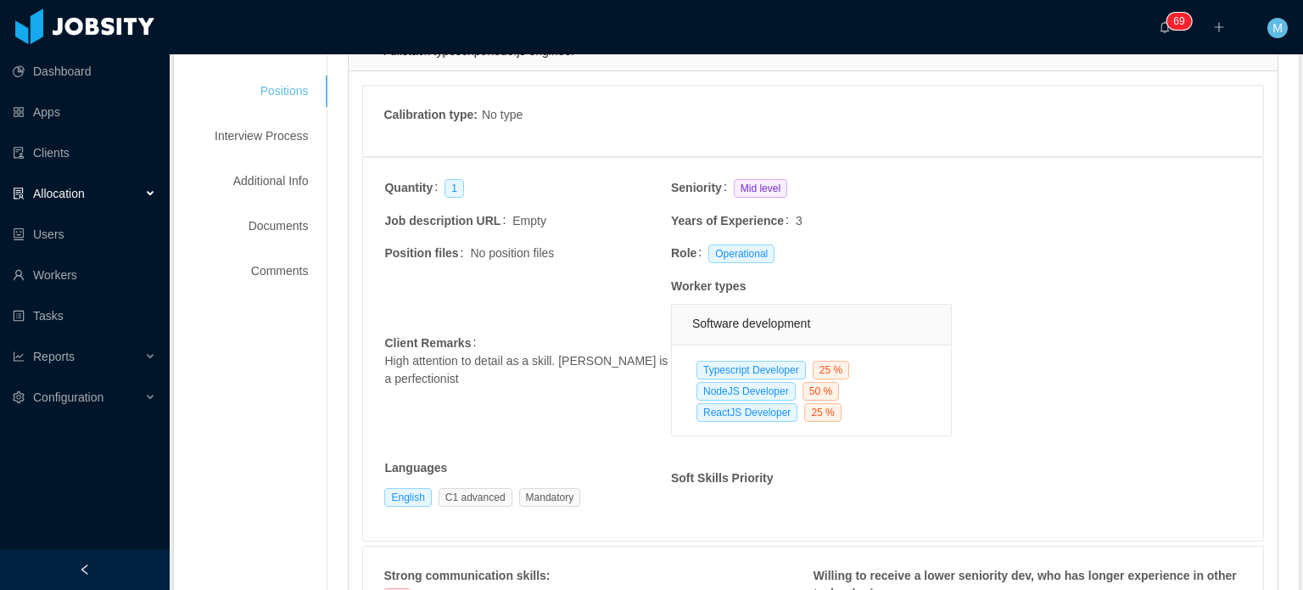
scroll to position [266, 0]
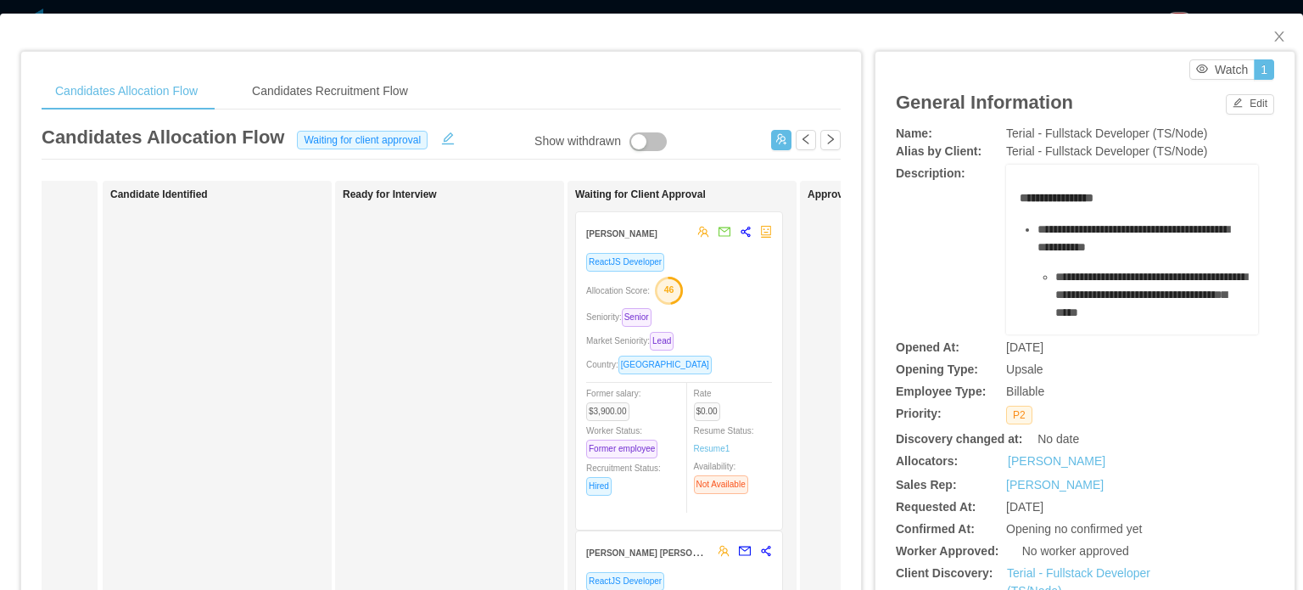
scroll to position [421, 0]
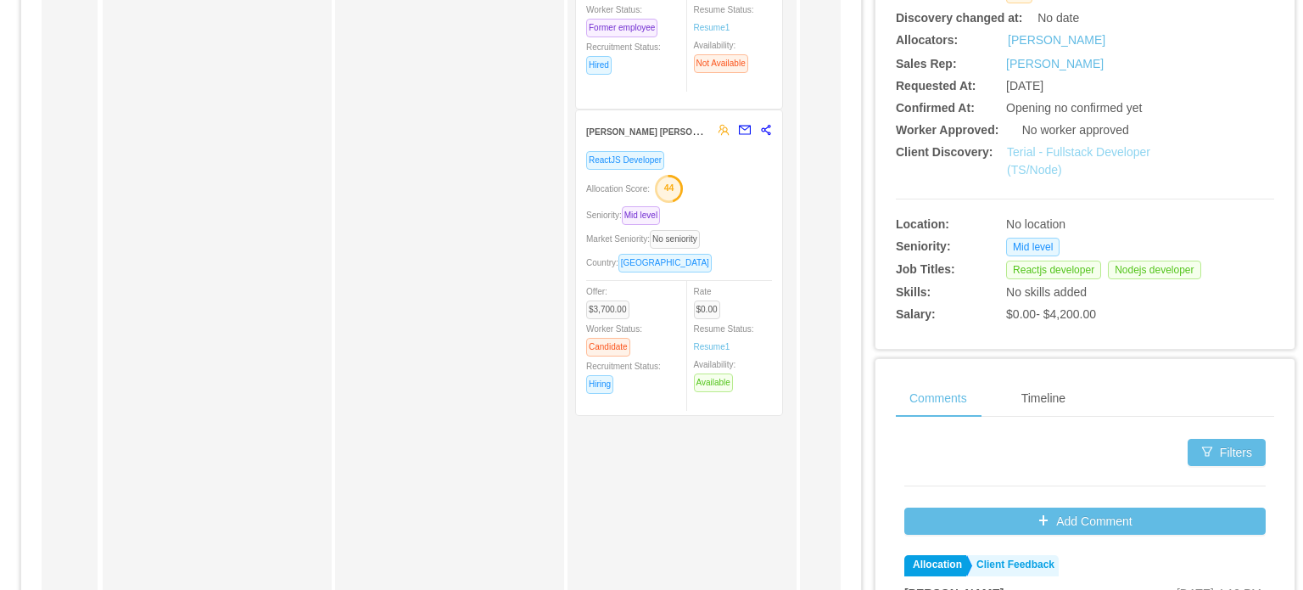
click at [1096, 152] on link "Terial - Fullstack Developer (TS/Node)" at bounding box center [1078, 160] width 143 height 31
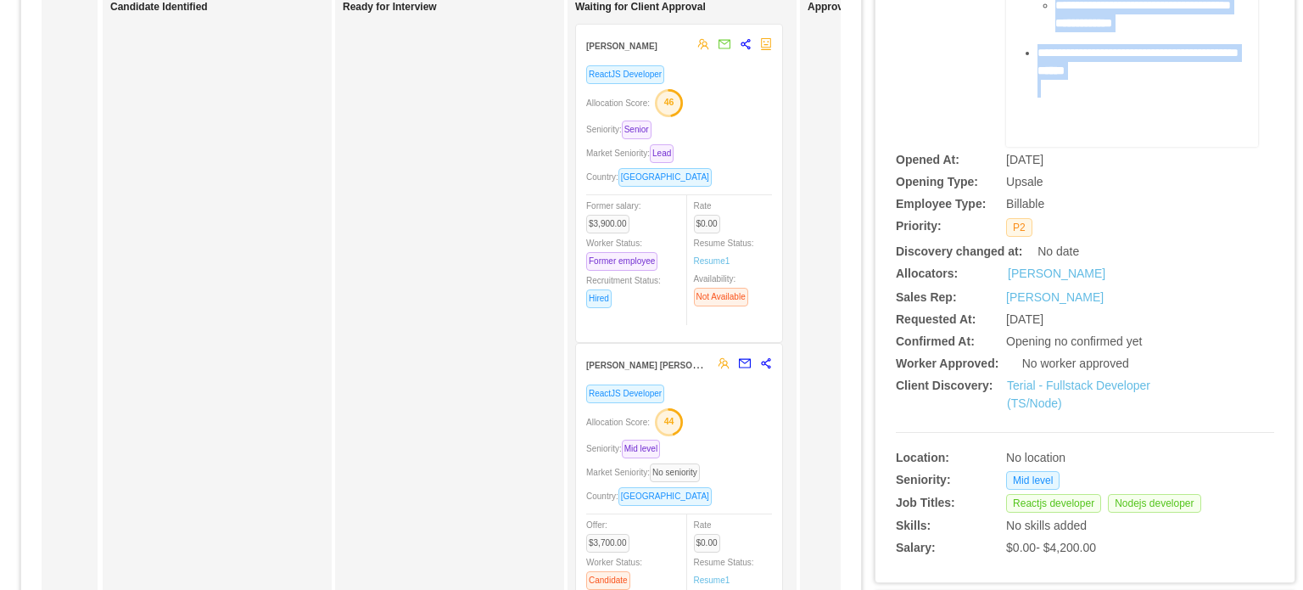
scroll to position [170, 0]
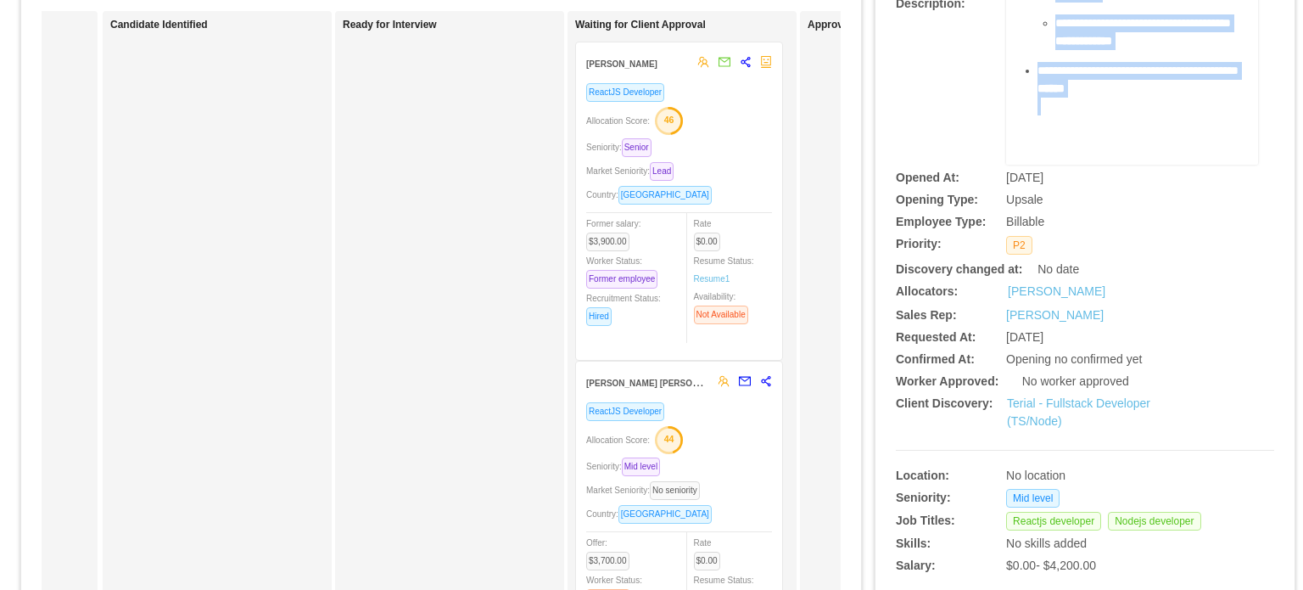
drag, startPoint x: 1007, startPoint y: 195, endPoint x: 1164, endPoint y: 121, distance: 173.5
click at [1164, 121] on div "**********" at bounding box center [1132, 80] width 252 height 170
copy div "**********"
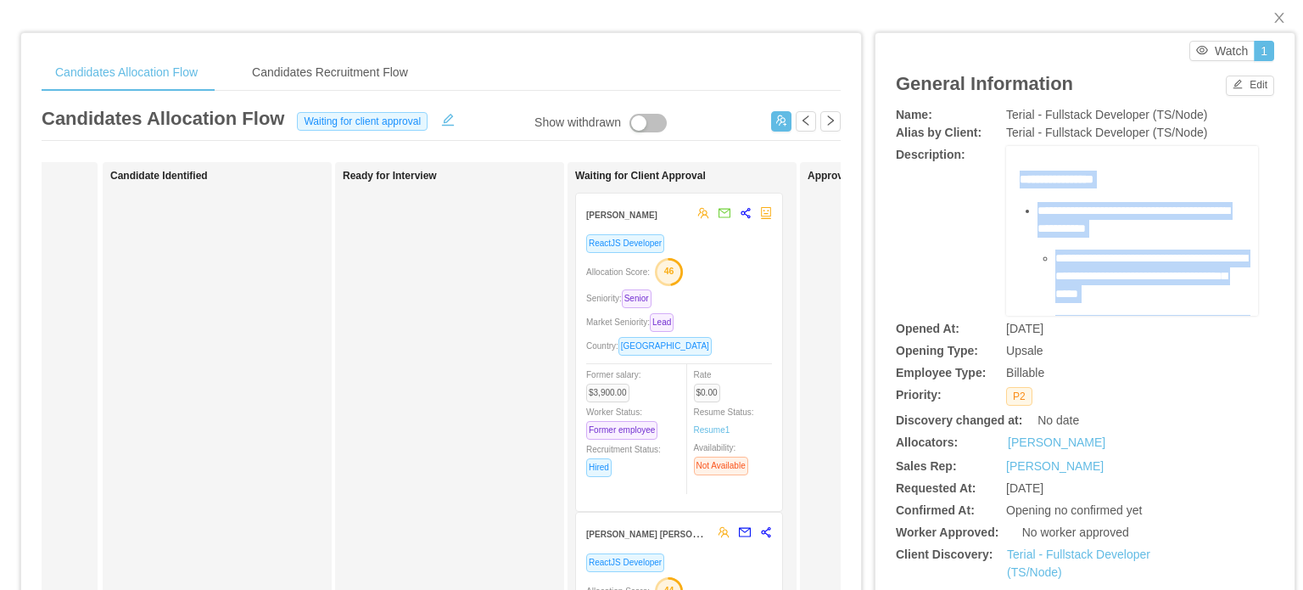
scroll to position [0, 0]
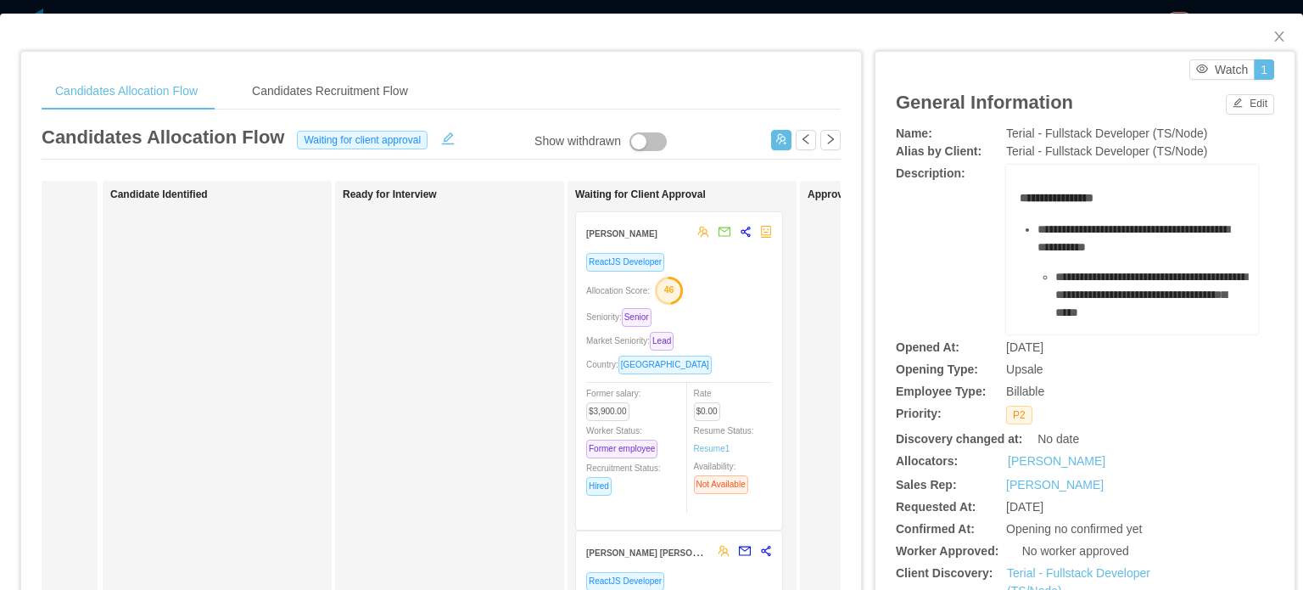
click at [929, 284] on div "**********" at bounding box center [1085, 250] width 378 height 170
drag, startPoint x: 1014, startPoint y: 203, endPoint x: 1032, endPoint y: 221, distance: 25.2
click at [1032, 226] on div "**********" at bounding box center [1133, 401] width 226 height 425
click at [1020, 197] on span "**********" at bounding box center [1057, 198] width 74 height 12
click at [1020, 196] on span "**********" at bounding box center [1057, 198] width 74 height 12
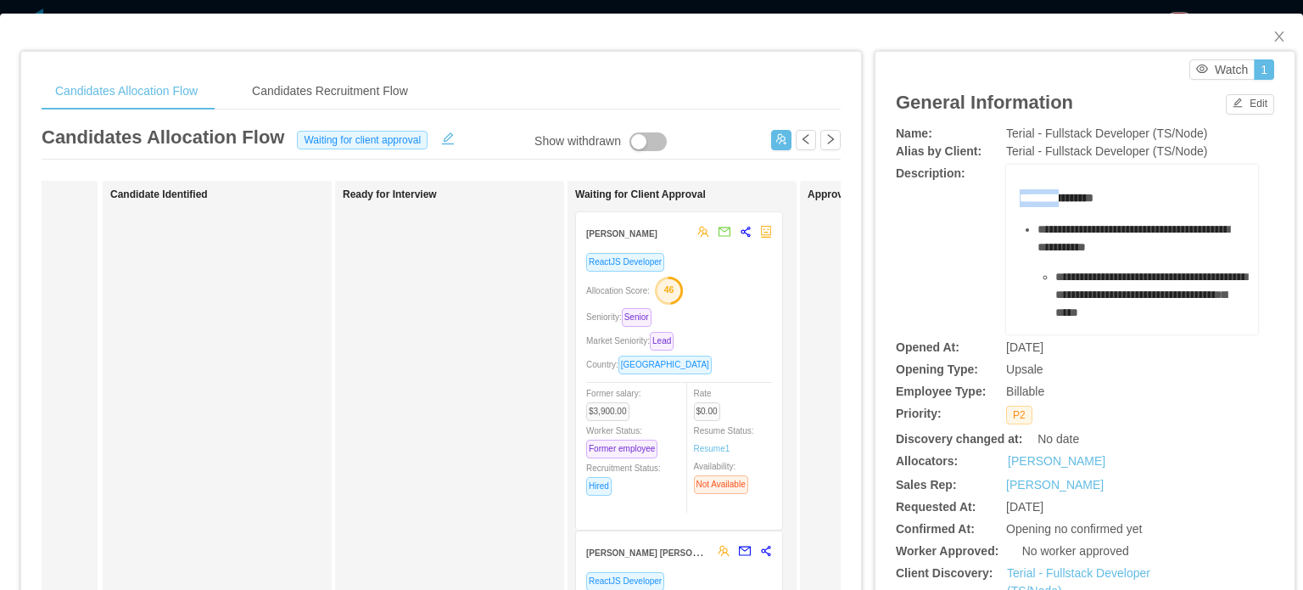
click at [1020, 196] on span "**********" at bounding box center [1057, 198] width 74 height 12
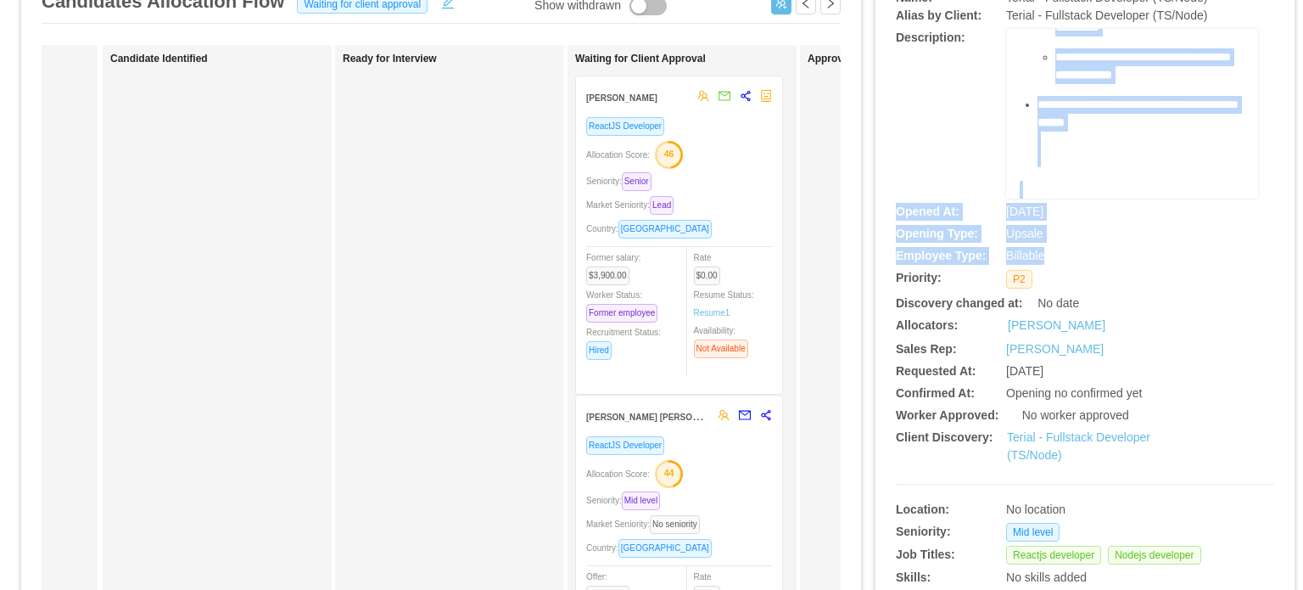
scroll to position [170, 0]
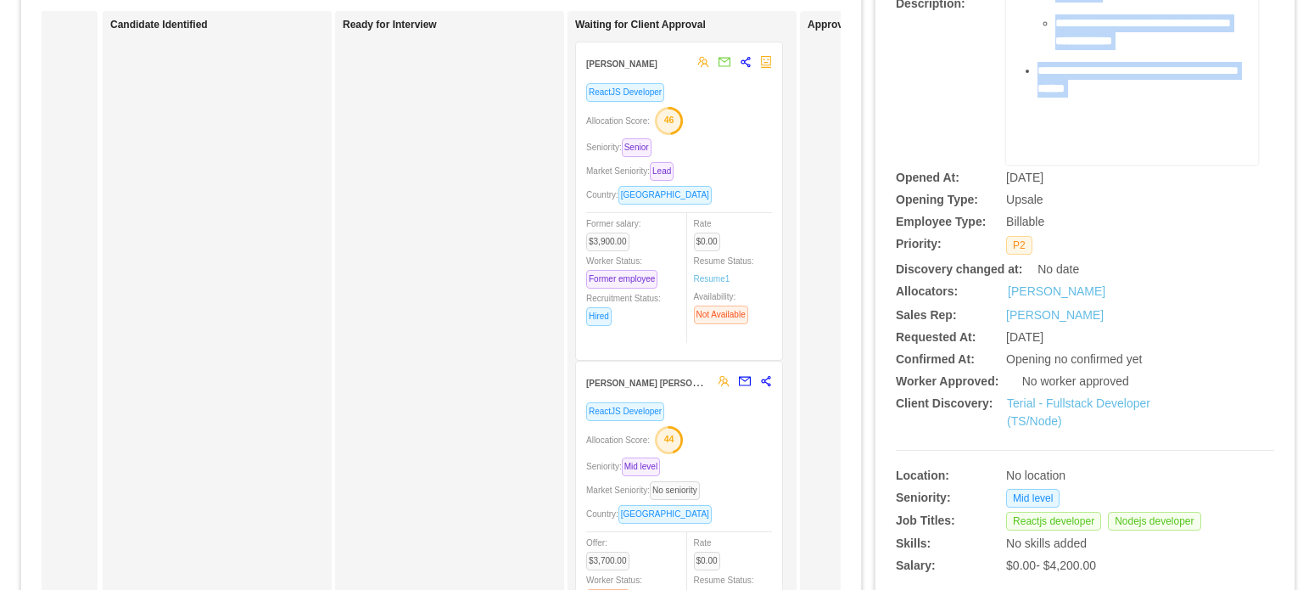
drag, startPoint x: 1008, startPoint y: 193, endPoint x: 1091, endPoint y: 119, distance: 111.8
copy div "**********"
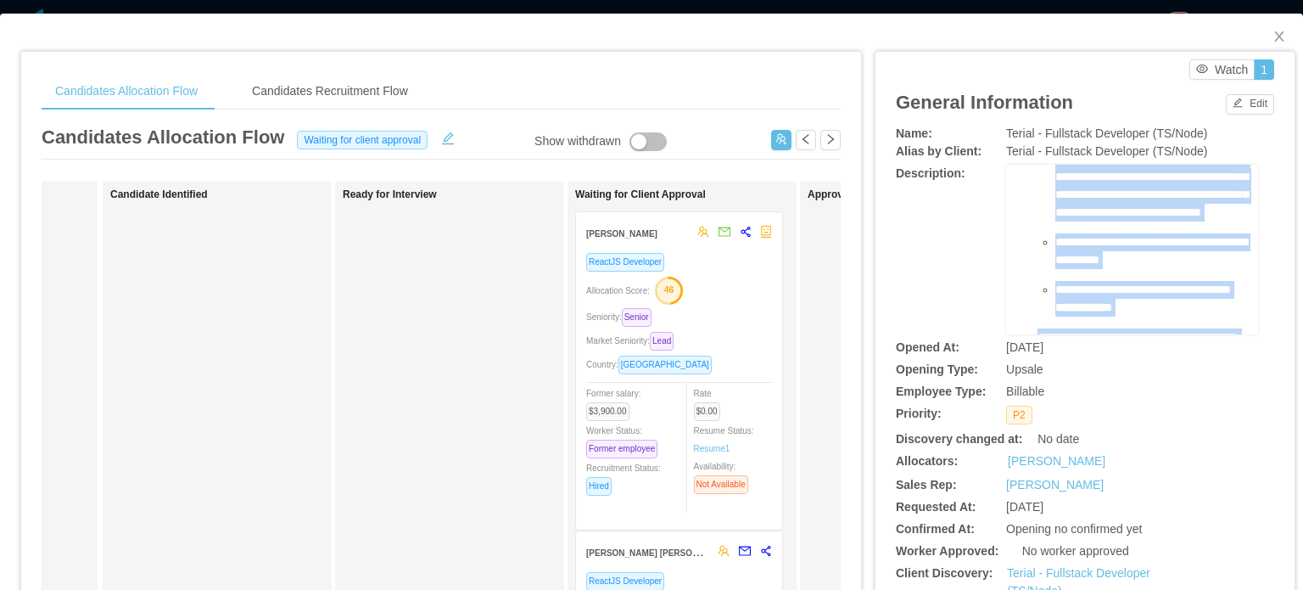
scroll to position [0, 0]
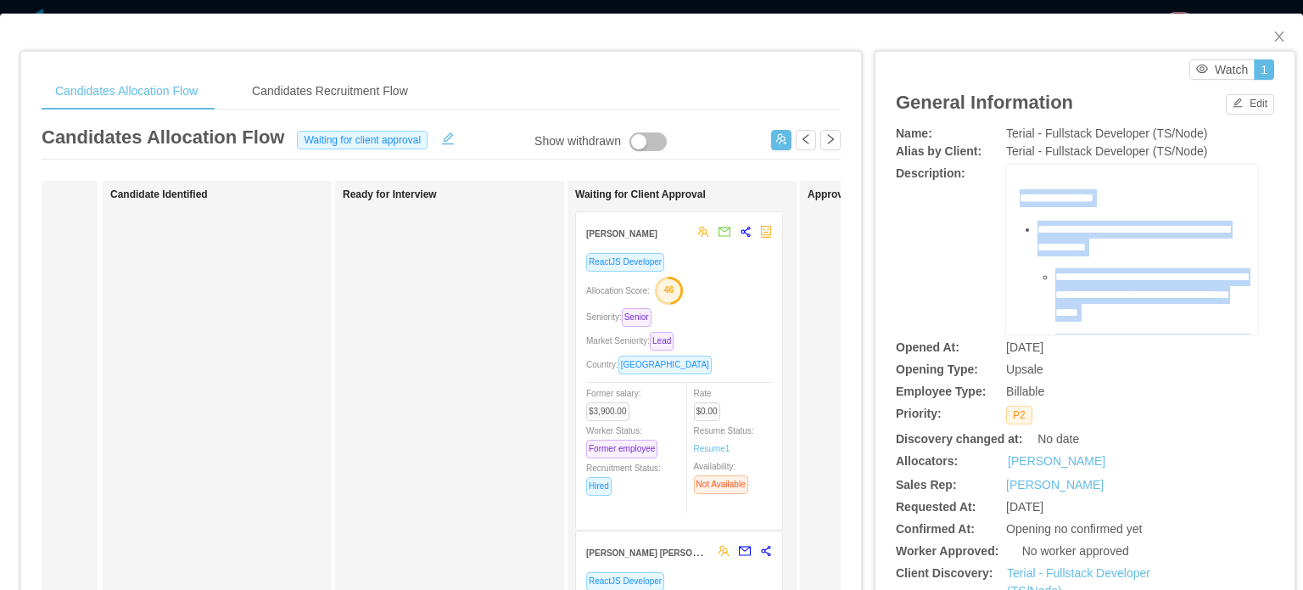
click at [1137, 237] on div "**********" at bounding box center [1142, 239] width 208 height 36
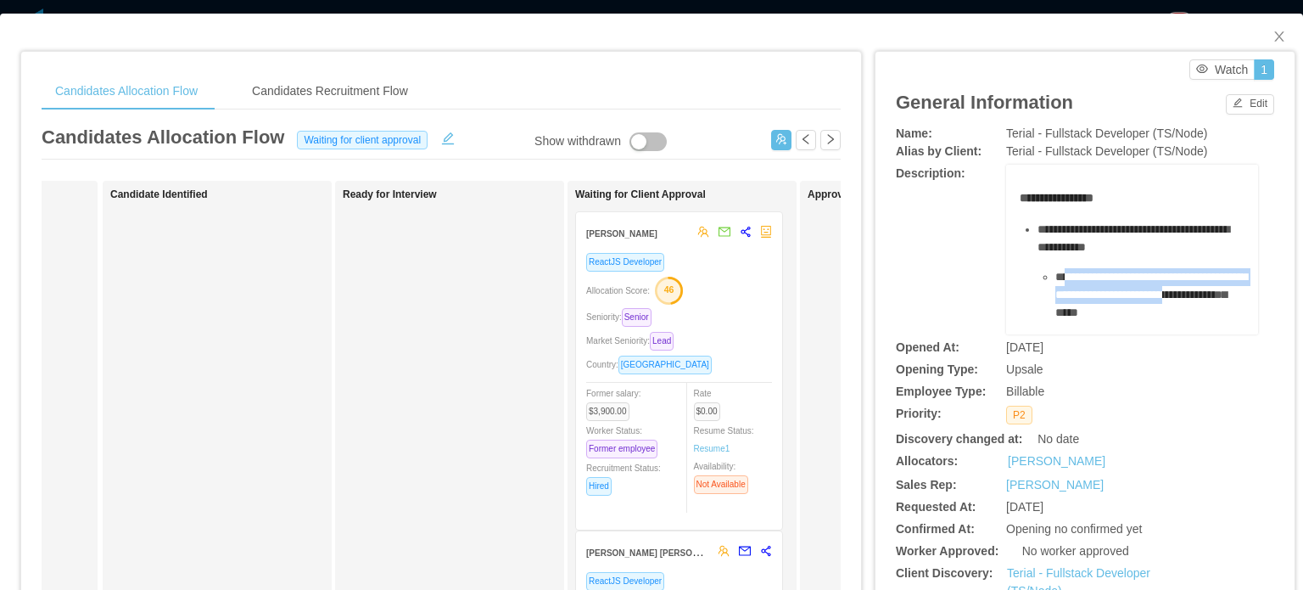
drag, startPoint x: 1059, startPoint y: 277, endPoint x: 1122, endPoint y: 315, distance: 73.1
click at [1122, 315] on span "**********" at bounding box center [1152, 295] width 192 height 48
click at [1122, 309] on span "**********" at bounding box center [1152, 295] width 192 height 48
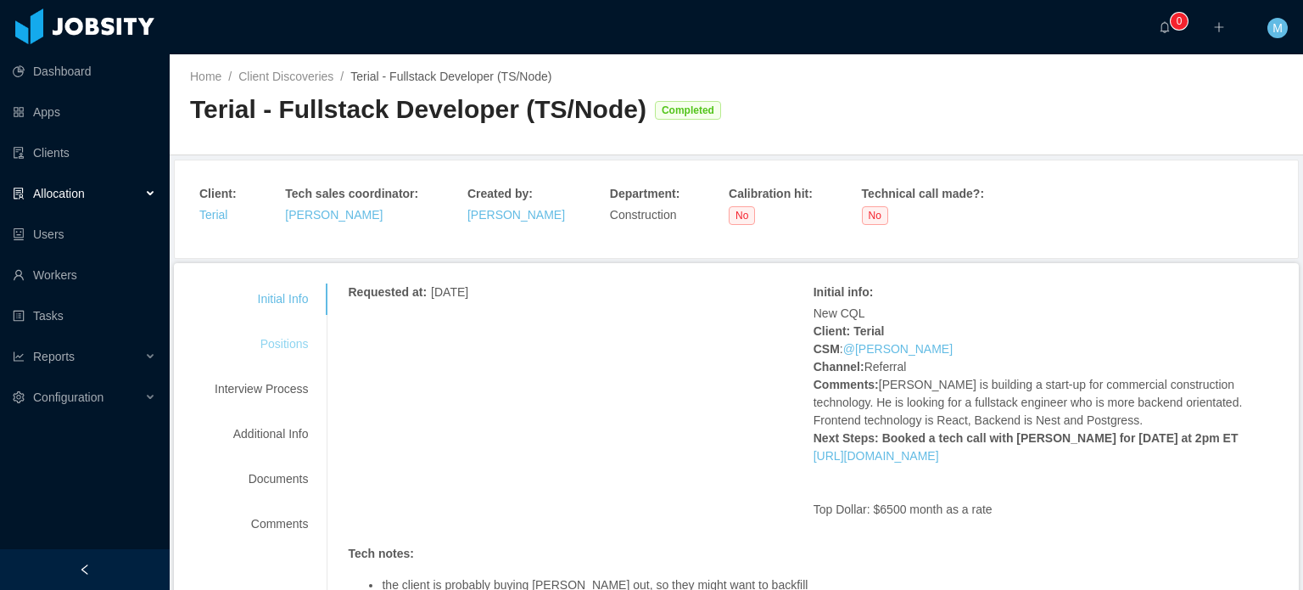
click at [283, 338] on div "Positions" at bounding box center [261, 343] width 134 height 31
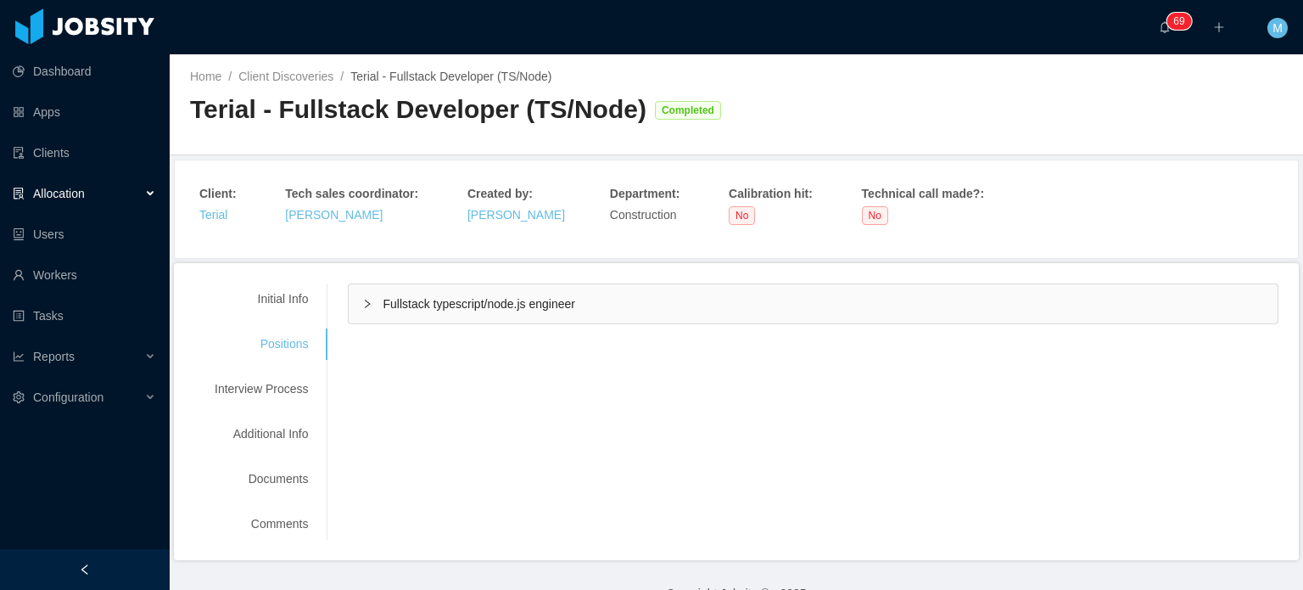
click at [373, 305] on div "Fullstack typescript/node.js engineer" at bounding box center [813, 303] width 929 height 39
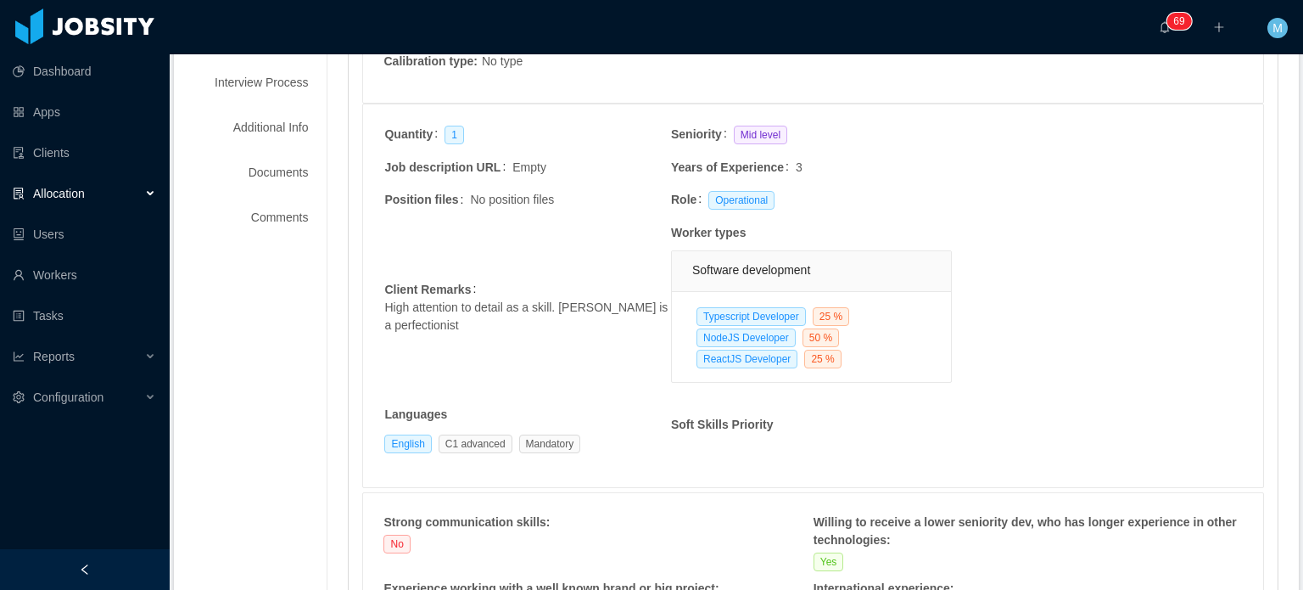
scroll to position [255, 0]
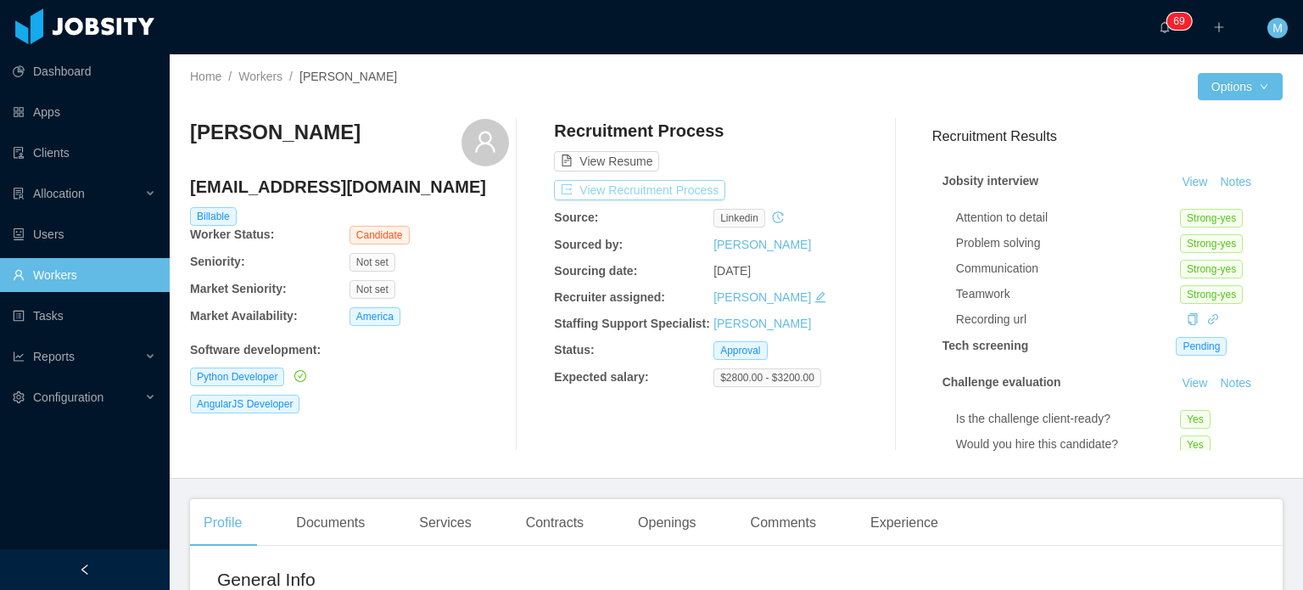
click at [704, 195] on button "View Recruitment Process" at bounding box center [639, 190] width 171 height 20
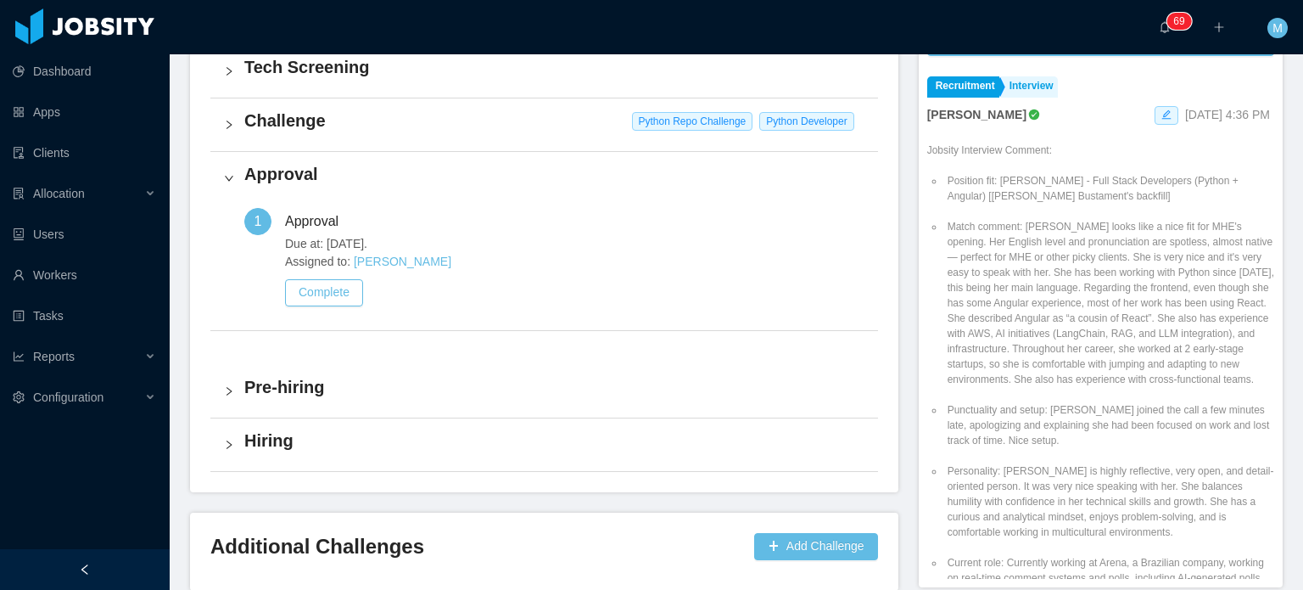
scroll to position [509, 0]
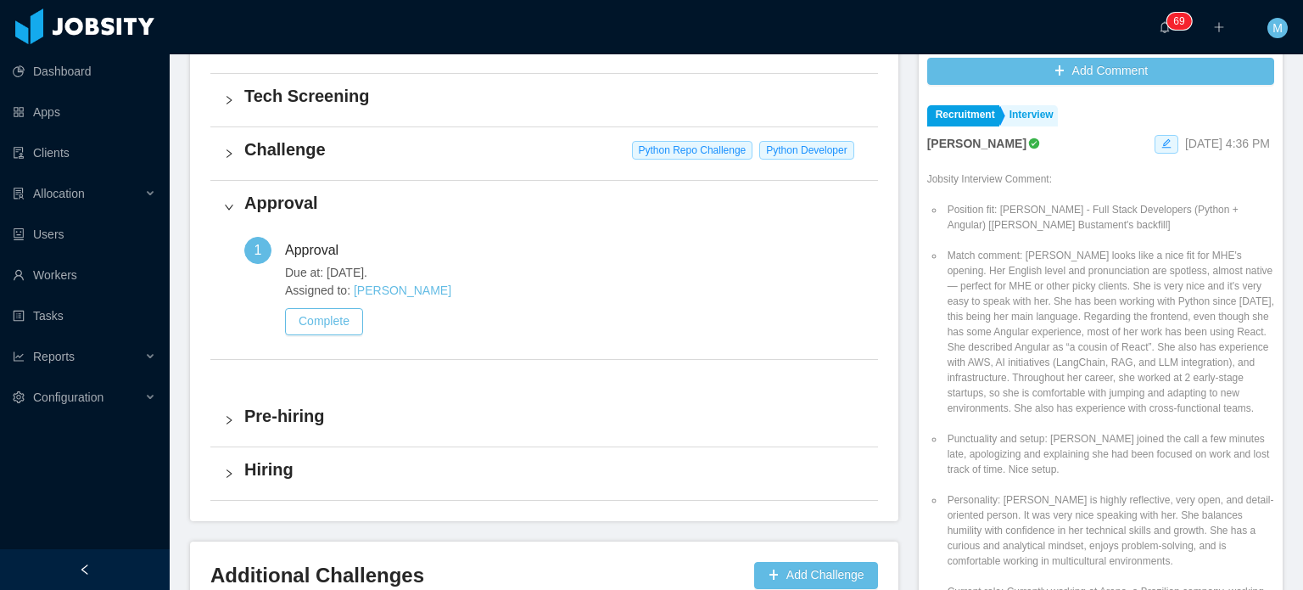
click at [257, 162] on div "Challenge Python Repo Challenge Python Developer" at bounding box center [544, 153] width 668 height 53
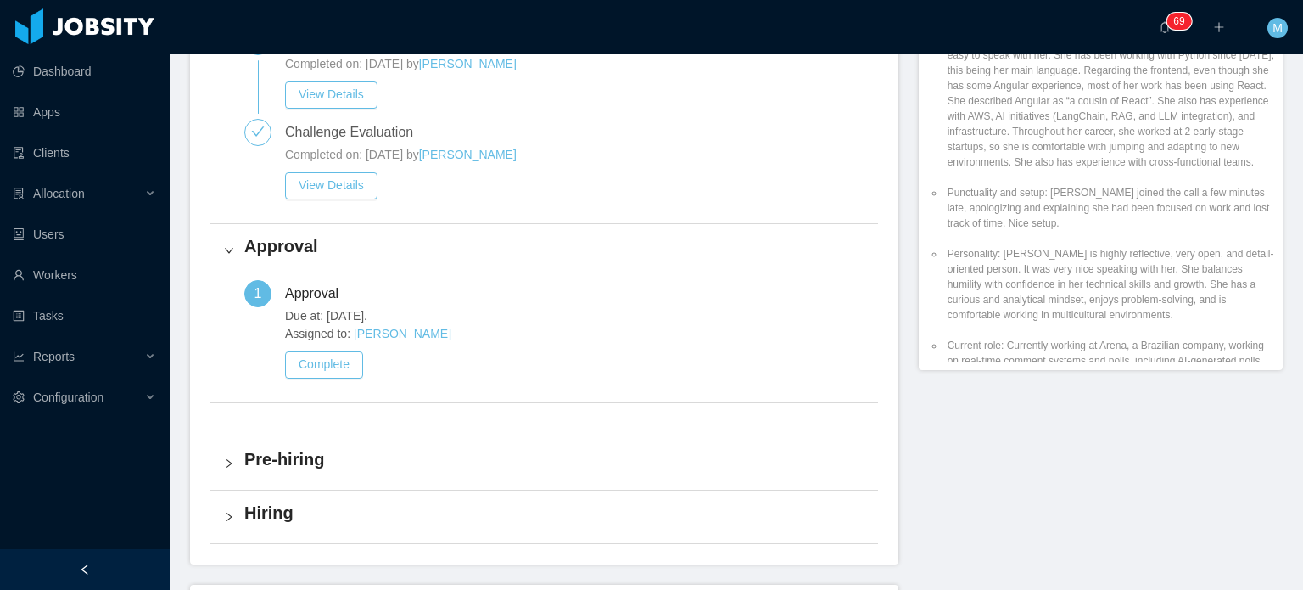
scroll to position [764, 0]
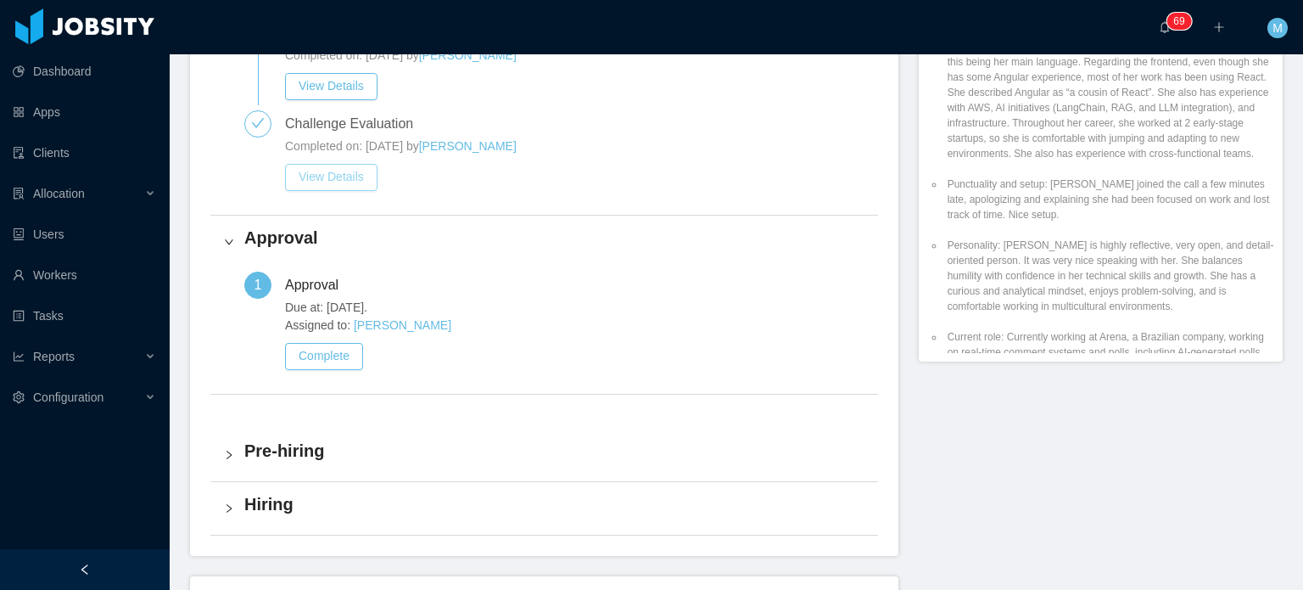
click at [336, 184] on button "View Details" at bounding box center [331, 177] width 92 height 27
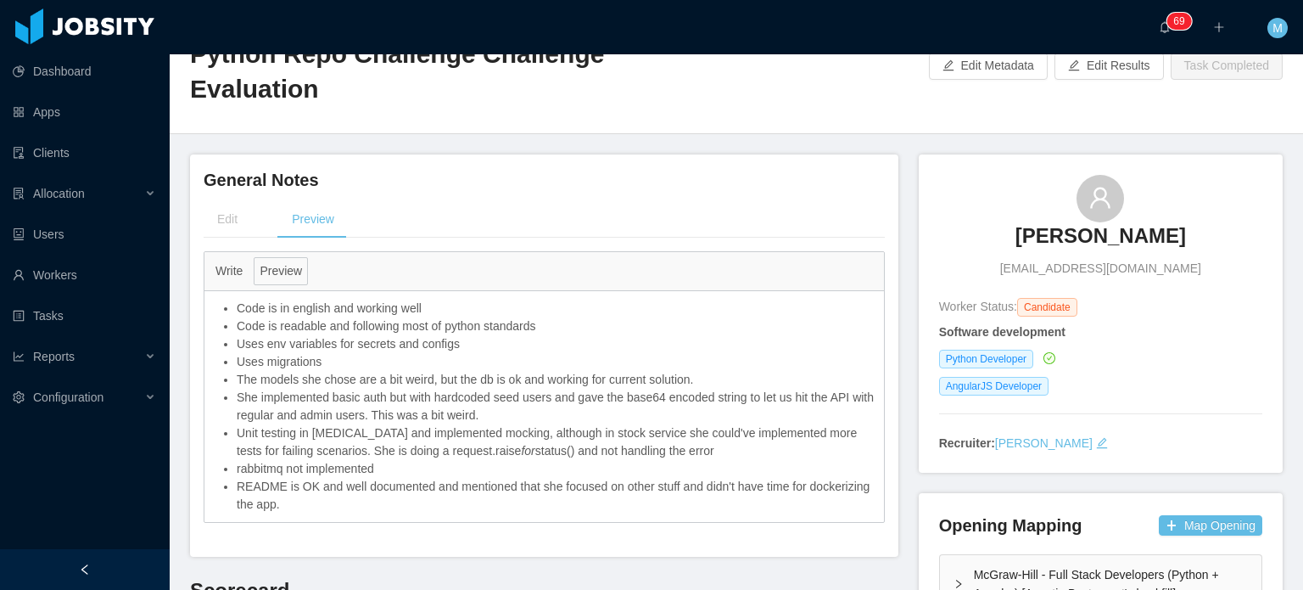
scroll to position [85, 0]
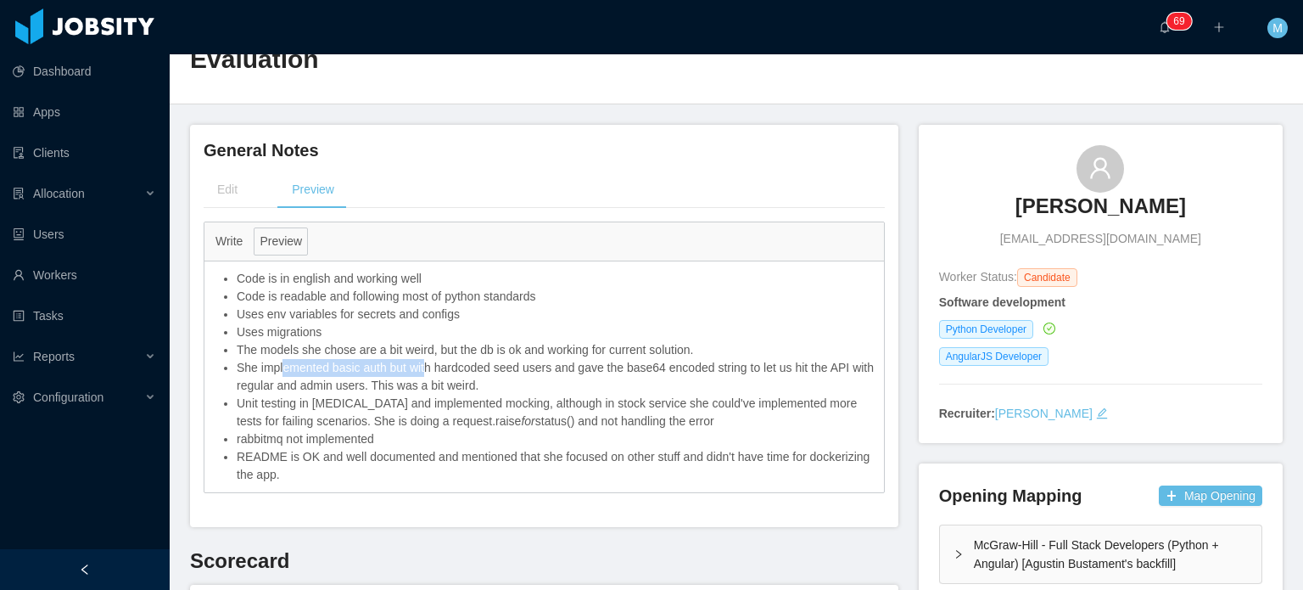
drag, startPoint x: 283, startPoint y: 332, endPoint x: 434, endPoint y: 332, distance: 151.9
click at [431, 359] on li "She implemented basic auth but with hardcoded seed users and gave the base64 en…" at bounding box center [556, 377] width 639 height 36
click at [434, 359] on li "She implemented basic auth but with hardcoded seed users and gave the base64 en…" at bounding box center [556, 377] width 639 height 36
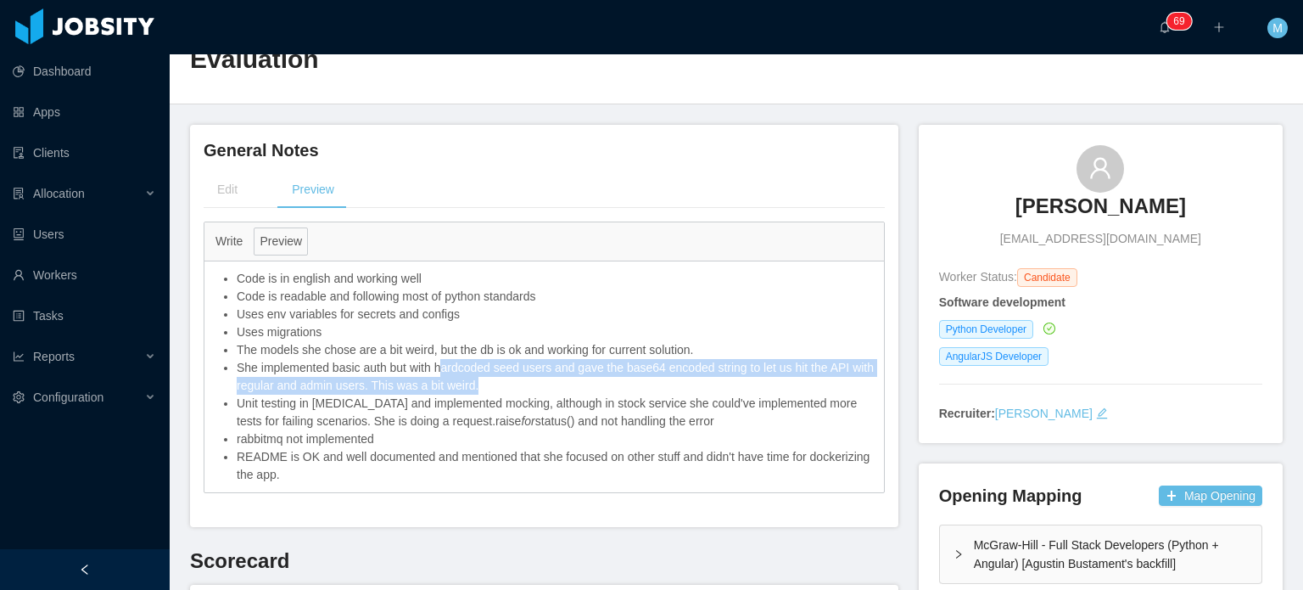
drag, startPoint x: 463, startPoint y: 335, endPoint x: 546, endPoint y: 345, distance: 83.8
click at [546, 359] on li "She implemented basic auth but with hardcoded seed users and gave the base64 en…" at bounding box center [556, 377] width 639 height 36
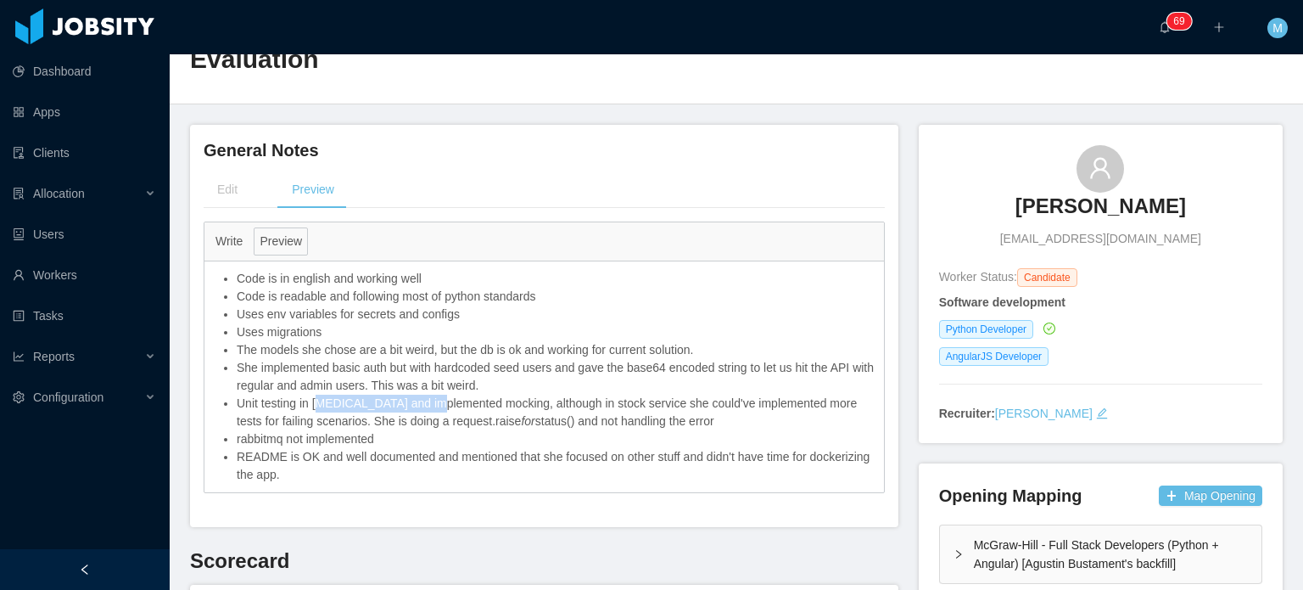
drag, startPoint x: 322, startPoint y: 373, endPoint x: 452, endPoint y: 367, distance: 129.9
click at [451, 395] on li "Unit testing in [MEDICAL_DATA] and implemented mocking, although in stock servi…" at bounding box center [556, 413] width 639 height 36
click at [452, 395] on li "Unit testing in [MEDICAL_DATA] and implemented mocking, although in stock servi…" at bounding box center [556, 413] width 639 height 36
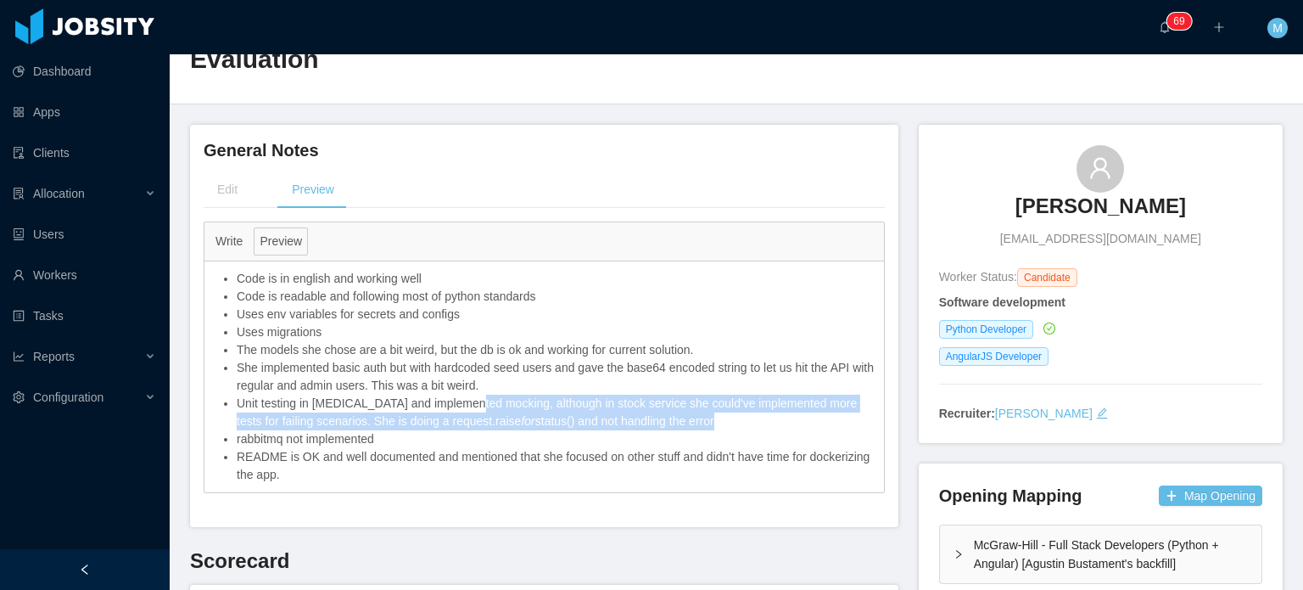
drag, startPoint x: 478, startPoint y: 367, endPoint x: 721, endPoint y: 389, distance: 244.6
click at [720, 395] on li "Unit testing in [MEDICAL_DATA] and implemented mocking, although in stock servi…" at bounding box center [556, 413] width 639 height 36
click at [721, 395] on li "Unit testing in [MEDICAL_DATA] and implemented mocking, although in stock servi…" at bounding box center [556, 413] width 639 height 36
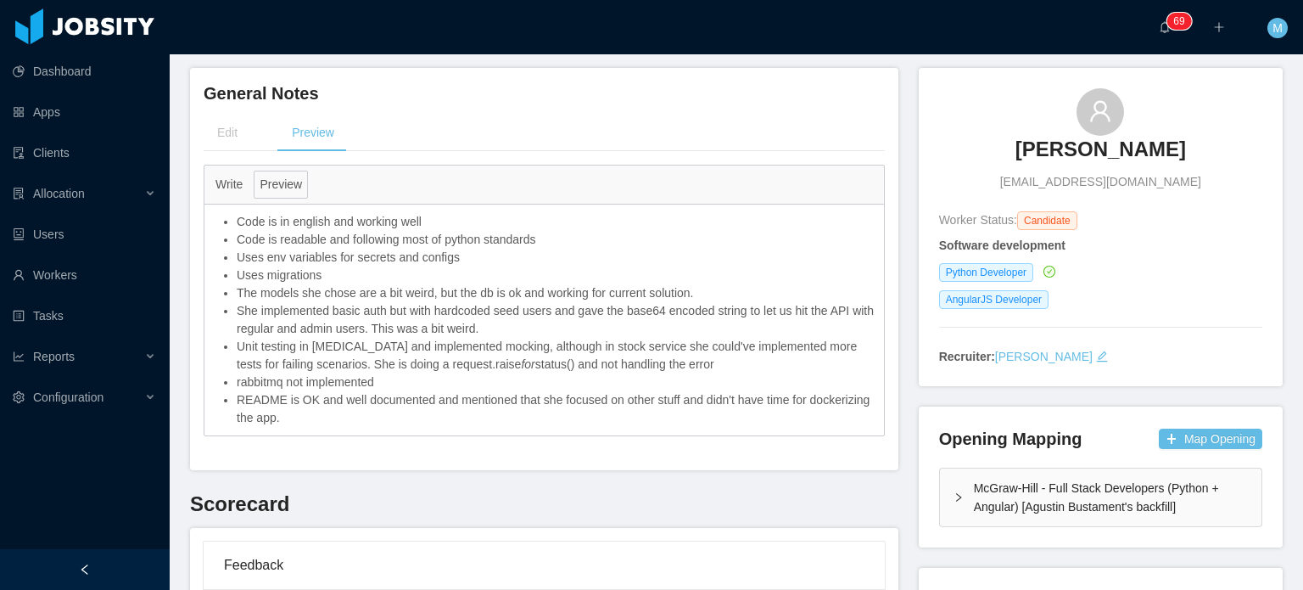
scroll to position [170, 0]
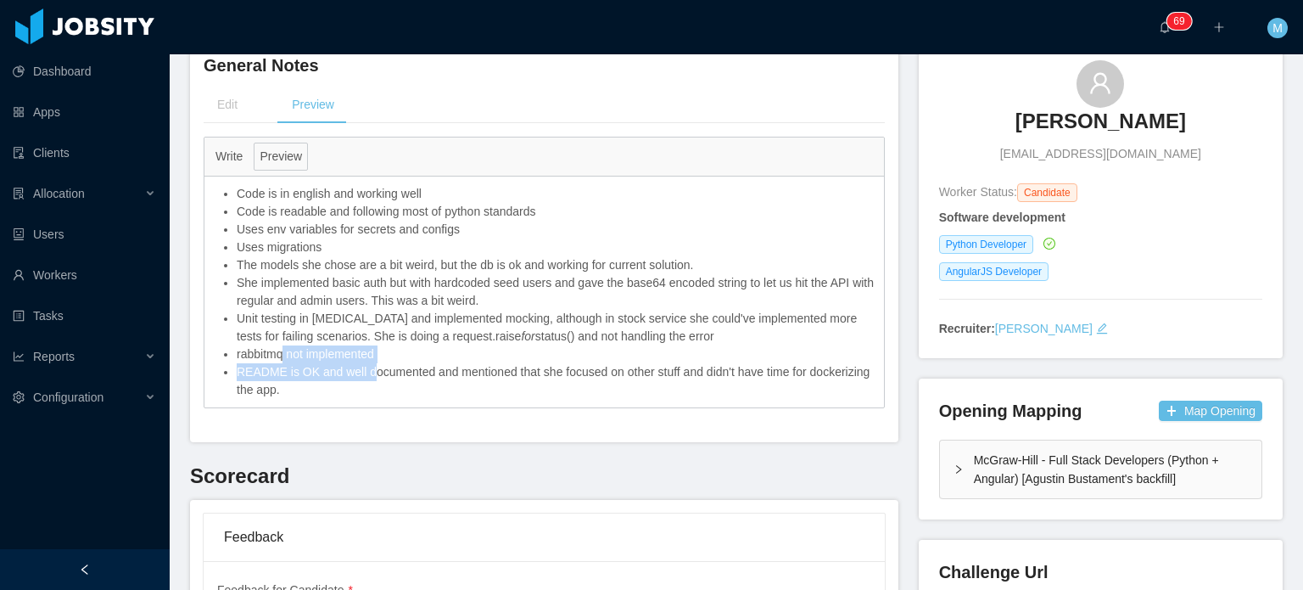
drag, startPoint x: 283, startPoint y: 325, endPoint x: 373, endPoint y: 334, distance: 90.4
click at [373, 334] on ul "Code is in english and working well Code is readable and following most of pyth…" at bounding box center [544, 292] width 663 height 214
click at [373, 363] on li "README is OK and well documented and mentioned that she focused on other stuff …" at bounding box center [556, 381] width 639 height 36
drag, startPoint x: 347, startPoint y: 325, endPoint x: 370, endPoint y: 322, distance: 23.2
click at [367, 324] on ul "Code is in english and working well Code is readable and following most of pyth…" at bounding box center [544, 292] width 663 height 214
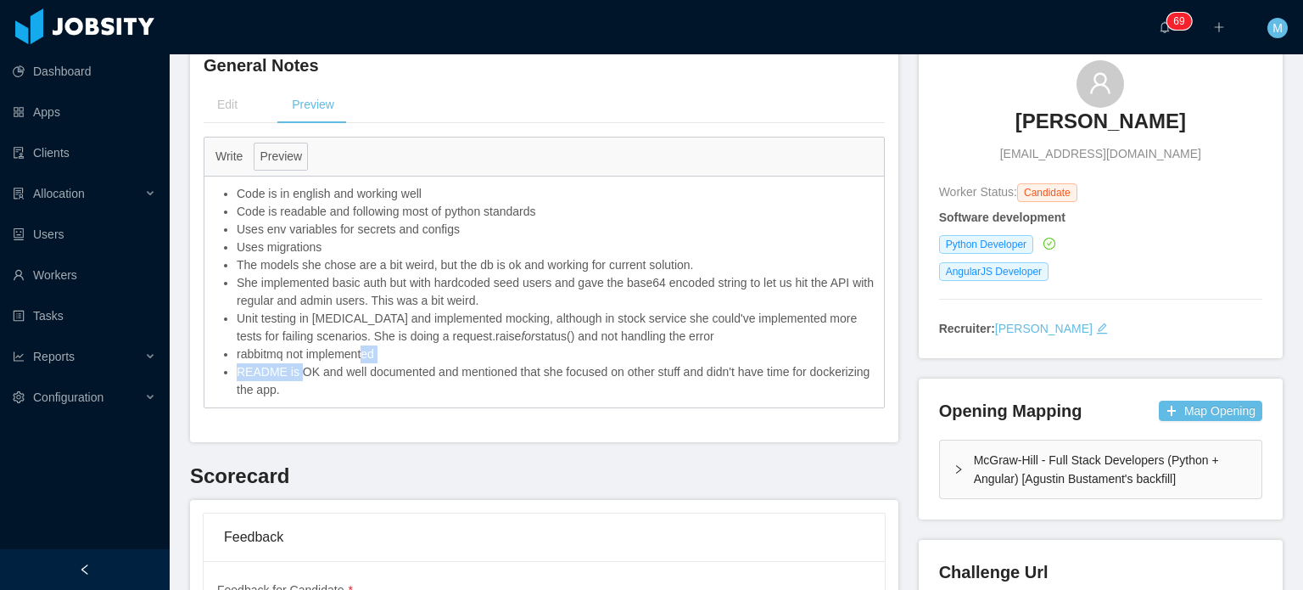
click at [370, 345] on li "rabbitmq not implemented" at bounding box center [556, 354] width 639 height 18
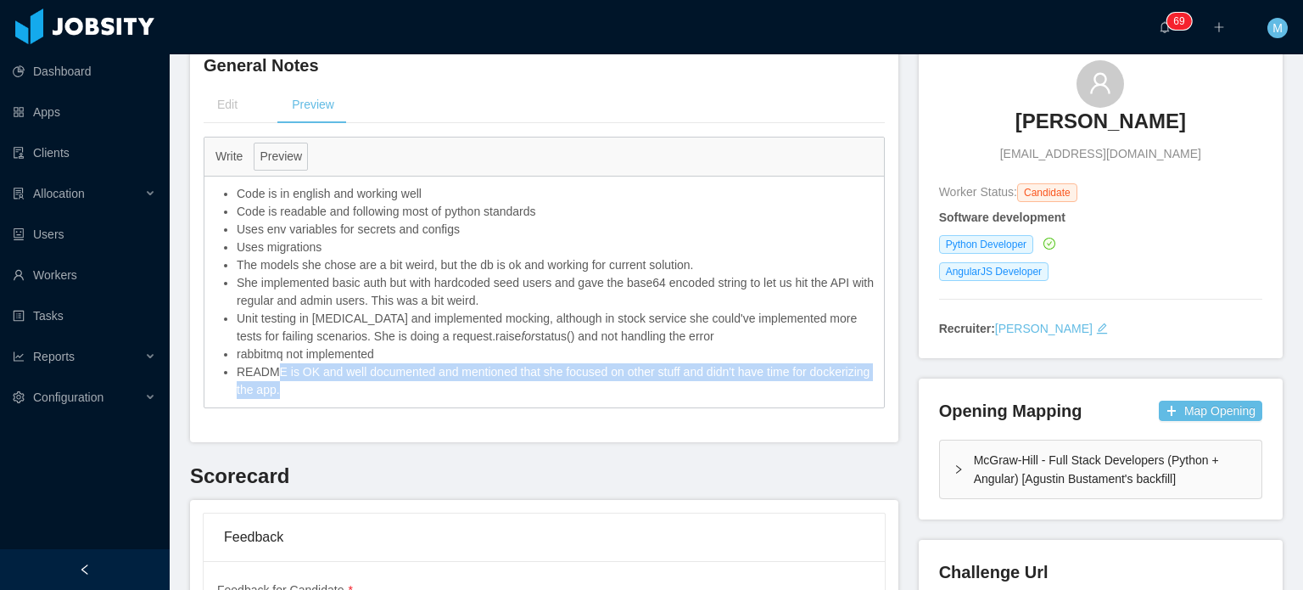
drag, startPoint x: 272, startPoint y: 335, endPoint x: 401, endPoint y: 350, distance: 129.8
click at [401, 363] on li "README is OK and well documented and mentioned that she focused on other stuff …" at bounding box center [556, 381] width 639 height 36
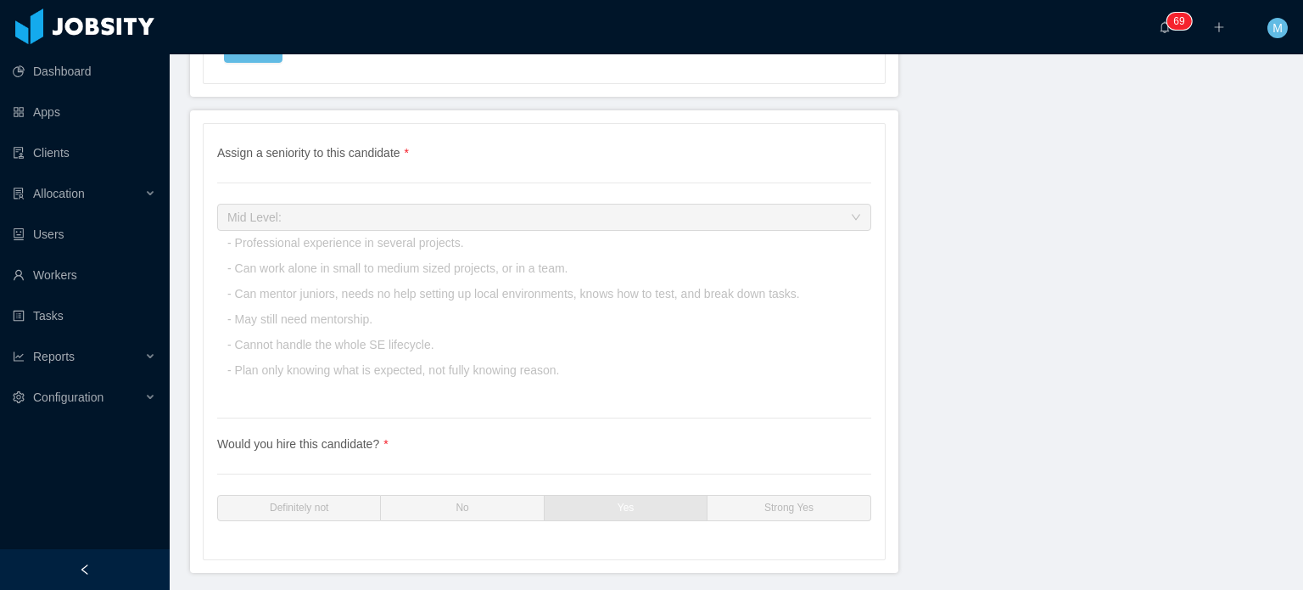
scroll to position [4285, 0]
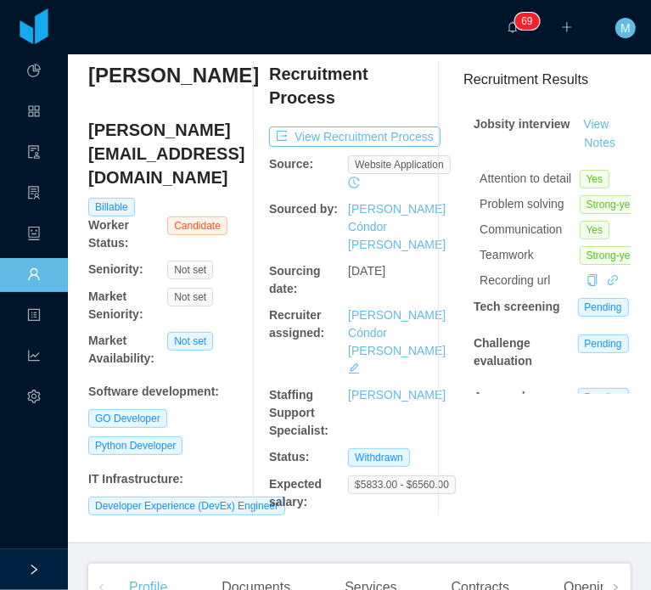
scroll to position [85, 0]
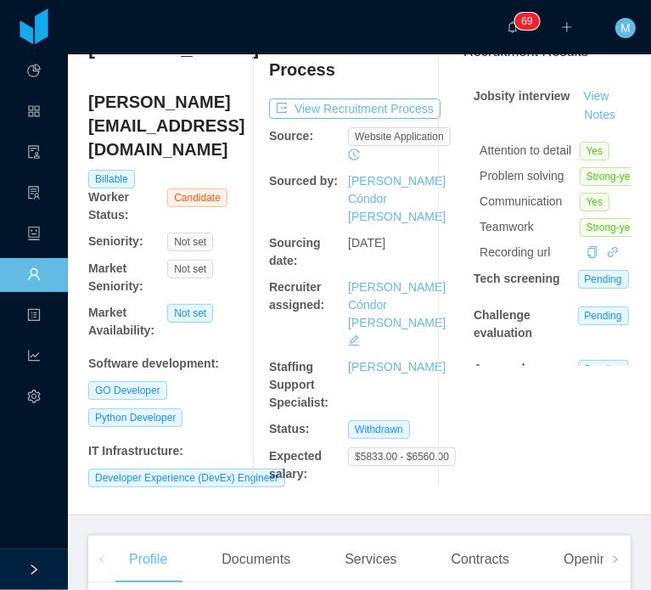
click at [351, 93] on div "Recruitment Process View Recruitment Process Source: website application Source…" at bounding box center [348, 260] width 158 height 453
click at [351, 94] on div "Recruitment Process View Recruitment Process Source: website application Source…" at bounding box center [348, 260] width 158 height 453
click at [352, 110] on button "View Recruitment Process" at bounding box center [354, 108] width 171 height 20
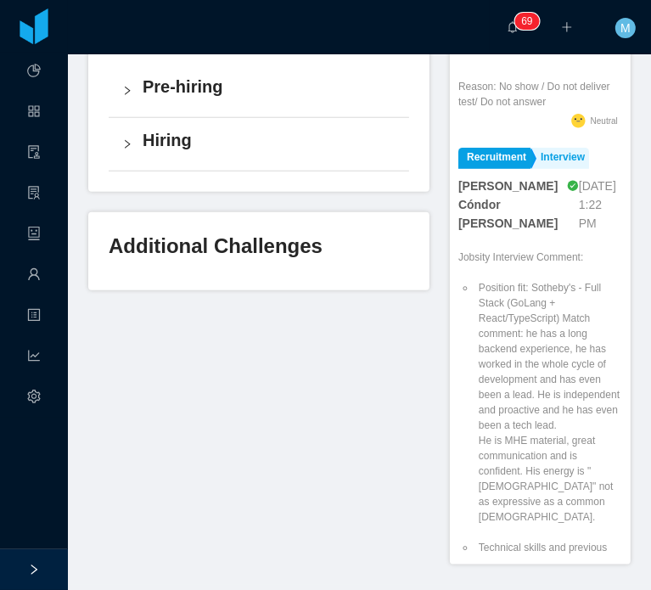
scroll to position [424, 0]
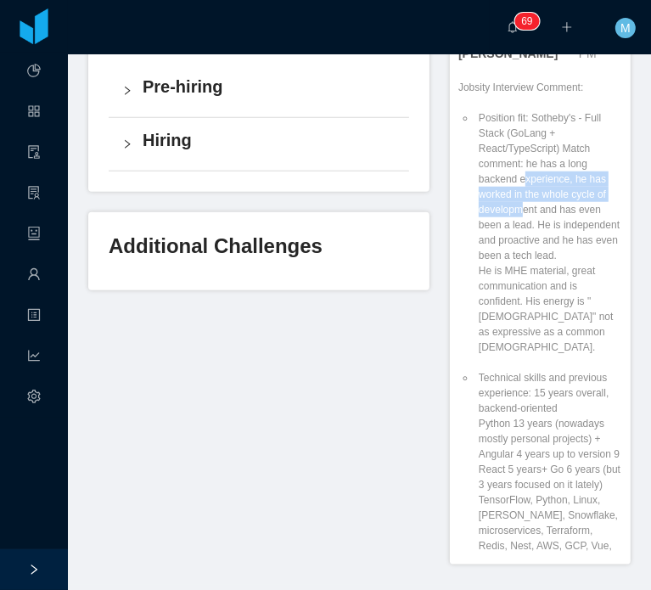
drag, startPoint x: 518, startPoint y: 173, endPoint x: 526, endPoint y: 185, distance: 14.1
click at [526, 185] on li "Position fit: Sotheby's - Full Stack (GoLang + React/TypeScript) Match comment:…" at bounding box center [548, 232] width 147 height 244
drag, startPoint x: 499, startPoint y: 202, endPoint x: 509, endPoint y: 215, distance: 16.3
click at [507, 212] on li "Position fit: Sotheby's - Full Stack (GoLang + React/TypeScript) Match comment:…" at bounding box center [548, 232] width 147 height 244
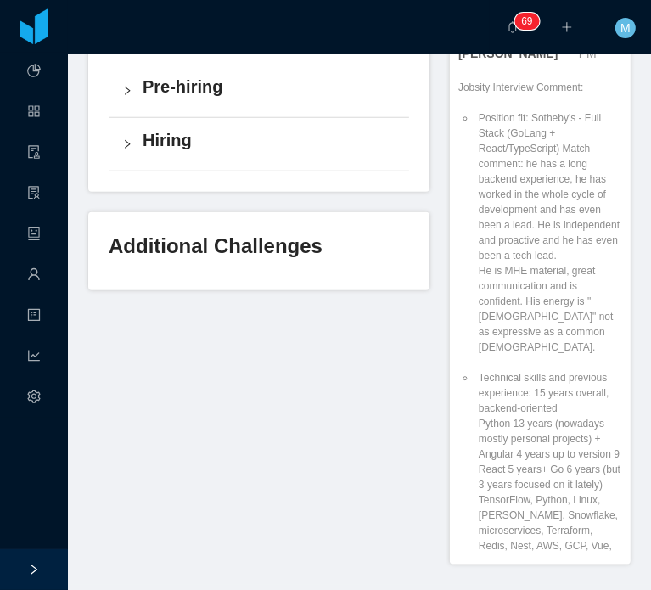
click at [509, 215] on li "Position fit: Sotheby's - Full Stack (GoLang + React/TypeScript) Match comment:…" at bounding box center [548, 232] width 147 height 244
drag, startPoint x: 553, startPoint y: 209, endPoint x: 540, endPoint y: 249, distance: 42.1
click at [540, 249] on li "Position fit: Sotheby's - Full Stack (GoLang + React/TypeScript) Match comment:…" at bounding box center [548, 232] width 147 height 244
drag, startPoint x: 496, startPoint y: 247, endPoint x: 519, endPoint y: 247, distance: 22.9
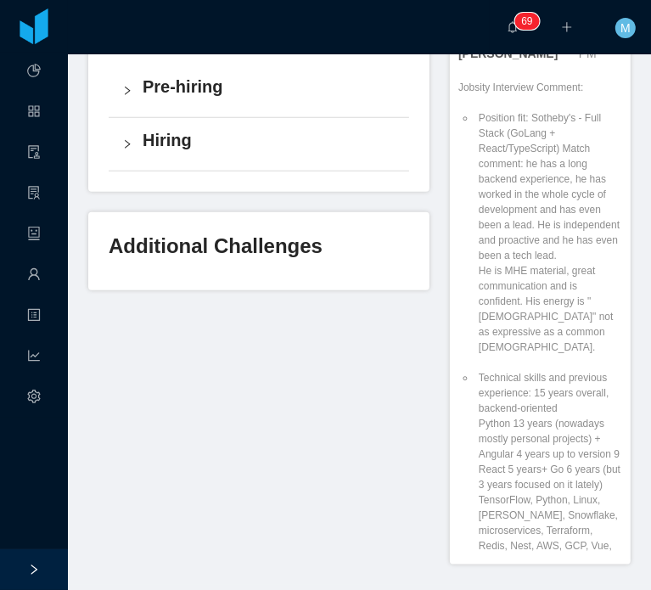
click at [499, 247] on li "Position fit: Sotheby's - Full Stack (GoLang + React/TypeScript) Match comment:…" at bounding box center [548, 232] width 147 height 244
click at [519, 247] on li "Position fit: Sotheby's - Full Stack (GoLang + React/TypeScript) Match comment:…" at bounding box center [548, 232] width 147 height 244
drag, startPoint x: 503, startPoint y: 258, endPoint x: 558, endPoint y: 261, distance: 55.2
click at [546, 261] on li "Position fit: Sotheby's - Full Stack (GoLang + React/TypeScript) Match comment:…" at bounding box center [548, 232] width 147 height 244
click at [558, 261] on li "Position fit: Sotheby's - Full Stack (GoLang + React/TypeScript) Match comment:…" at bounding box center [548, 232] width 147 height 244
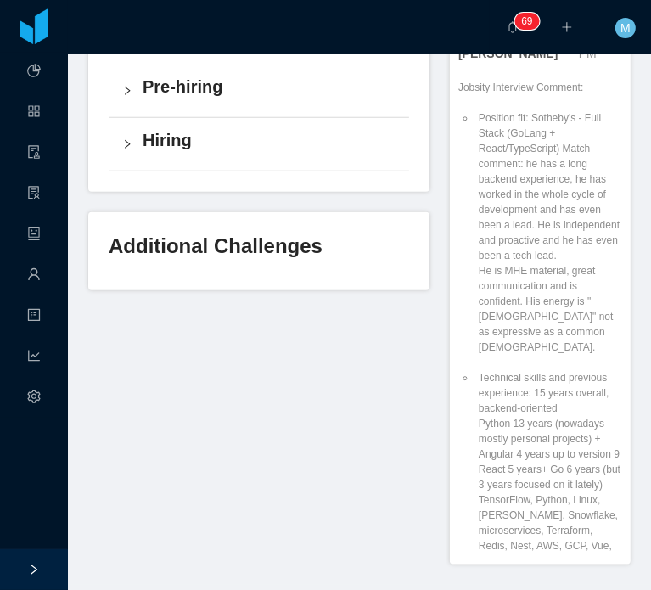
drag, startPoint x: 503, startPoint y: 281, endPoint x: 557, endPoint y: 281, distance: 53.5
click at [537, 281] on li "Position fit: Sotheby's - Full Stack (GoLang + React/TypeScript) Match comment:…" at bounding box center [548, 232] width 147 height 244
click at [557, 281] on li "Position fit: Sotheby's - Full Stack (GoLang + React/TypeScript) Match comment:…" at bounding box center [548, 232] width 147 height 244
drag, startPoint x: 518, startPoint y: 295, endPoint x: 548, endPoint y: 342, distance: 55.8
click at [547, 340] on li "Position fit: Sotheby's - Full Stack (GoLang + React/TypeScript) Match comment:…" at bounding box center [548, 232] width 147 height 244
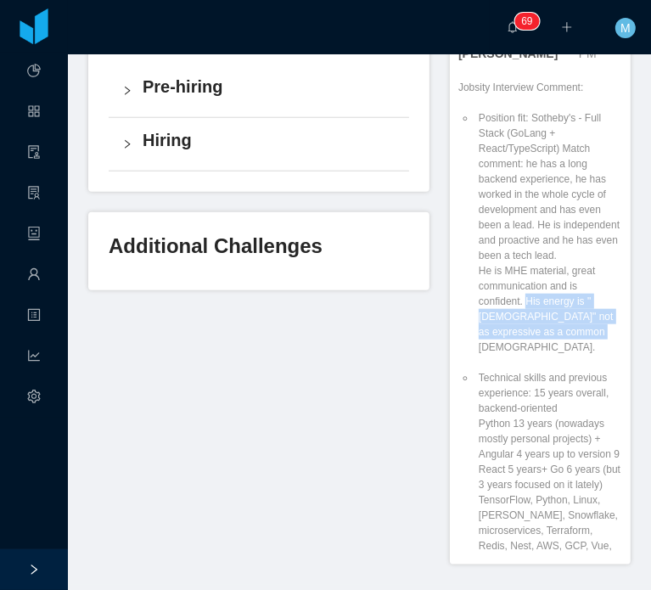
click at [548, 342] on li "Position fit: Sotheby's - Full Stack (GoLang + React/TypeScript) Match comment:…" at bounding box center [548, 232] width 147 height 244
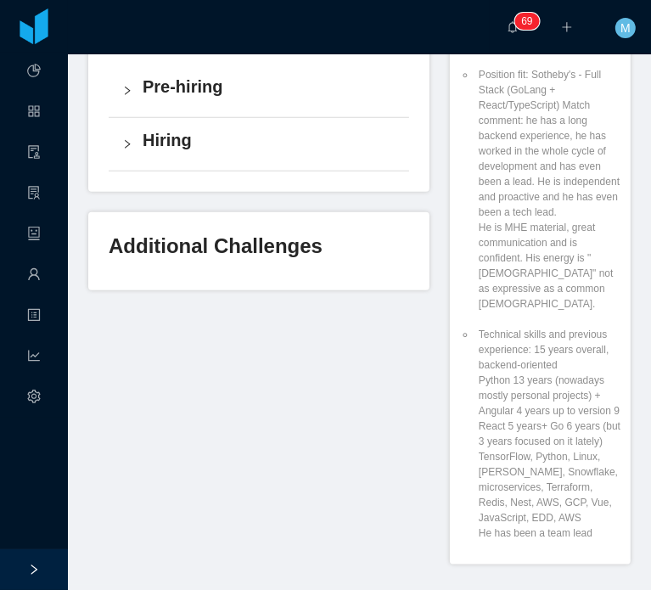
scroll to position [509, 0]
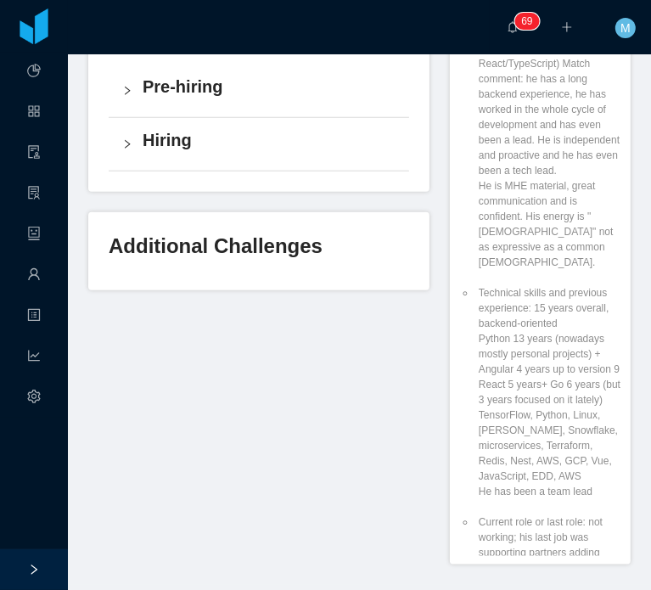
drag, startPoint x: 520, startPoint y: 283, endPoint x: 552, endPoint y: 322, distance: 49.4
click at [544, 317] on li "Technical skills and previous experience: 15 years overall, backend-oriented Py…" at bounding box center [548, 392] width 147 height 214
click at [552, 322] on li "Technical skills and previous experience: 15 years overall, backend-oriented Py…" at bounding box center [548, 392] width 147 height 214
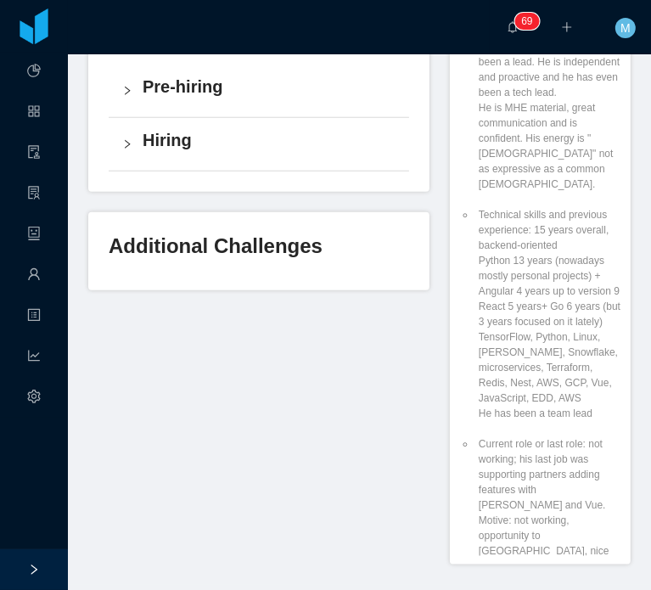
scroll to position [679, 0]
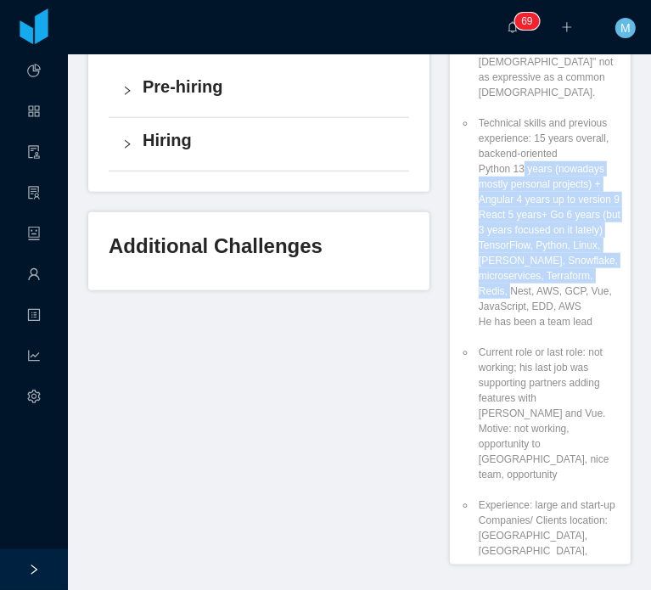
drag, startPoint x: 513, startPoint y: 162, endPoint x: 540, endPoint y: 318, distance: 158.3
click at [540, 318] on li "Technical skills and previous experience: 15 years overall, backend-oriented Py…" at bounding box center [548, 222] width 147 height 214
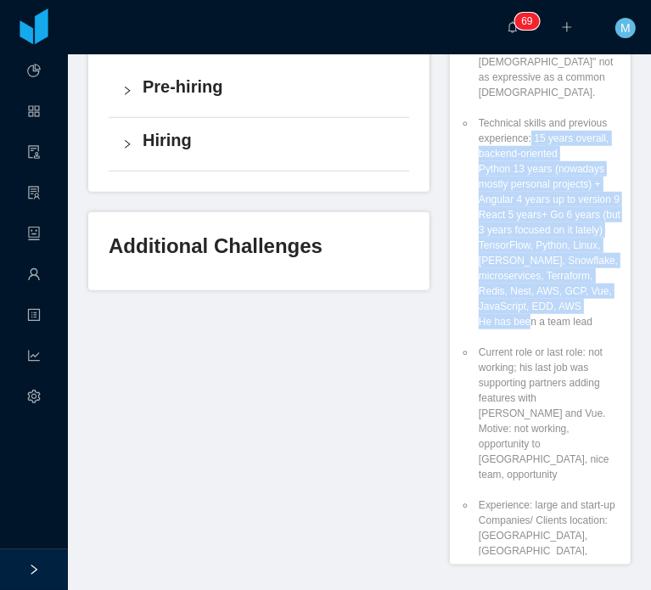
drag, startPoint x: 520, startPoint y: 133, endPoint x: 519, endPoint y: 344, distance: 210.4
click at [519, 329] on li "Technical skills and previous experience: 15 years overall, backend-oriented Py…" at bounding box center [548, 222] width 147 height 214
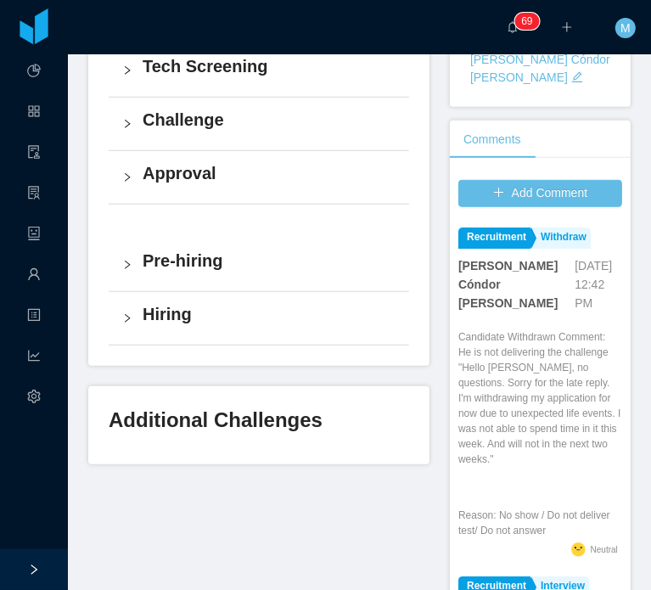
scroll to position [557, 0]
click at [400, 325] on div "Hiring" at bounding box center [259, 318] width 300 height 53
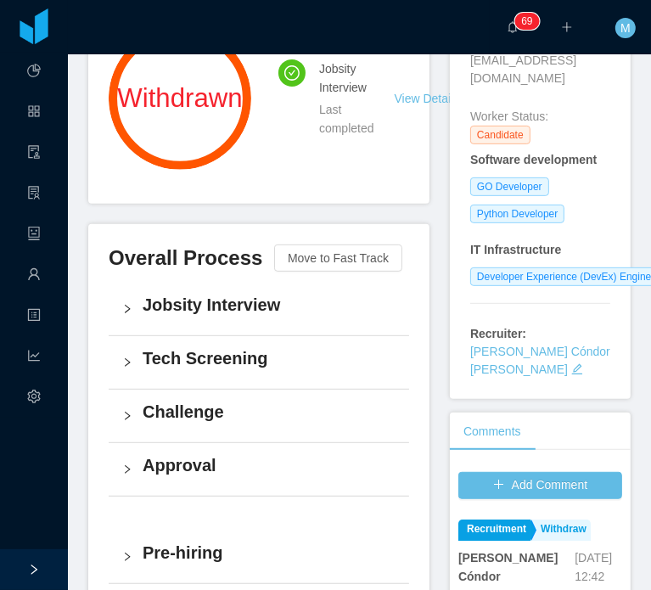
scroll to position [0, 0]
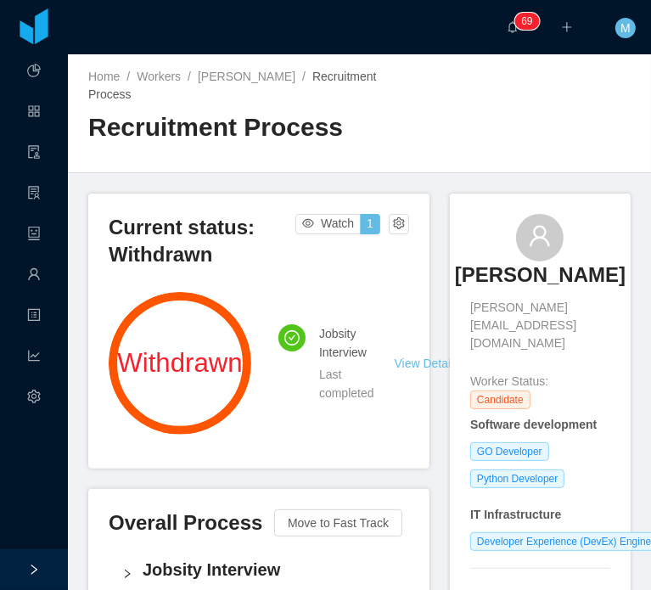
click at [326, 126] on h2 "Recruitment Process" at bounding box center [224, 127] width 272 height 35
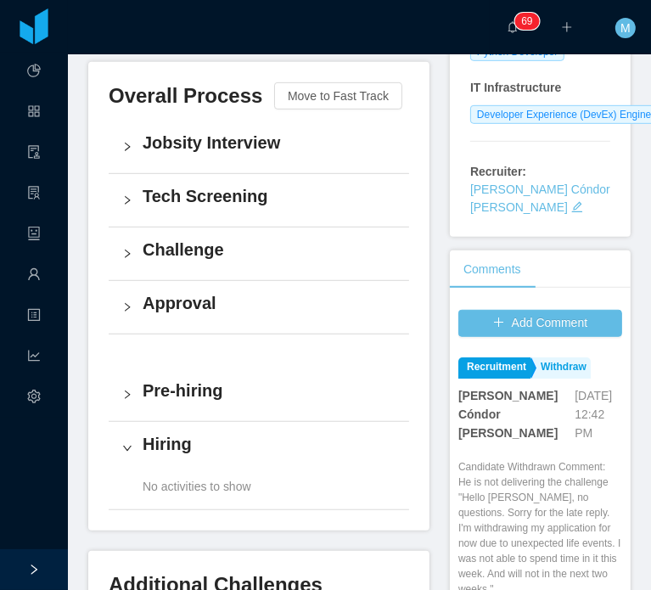
scroll to position [428, 0]
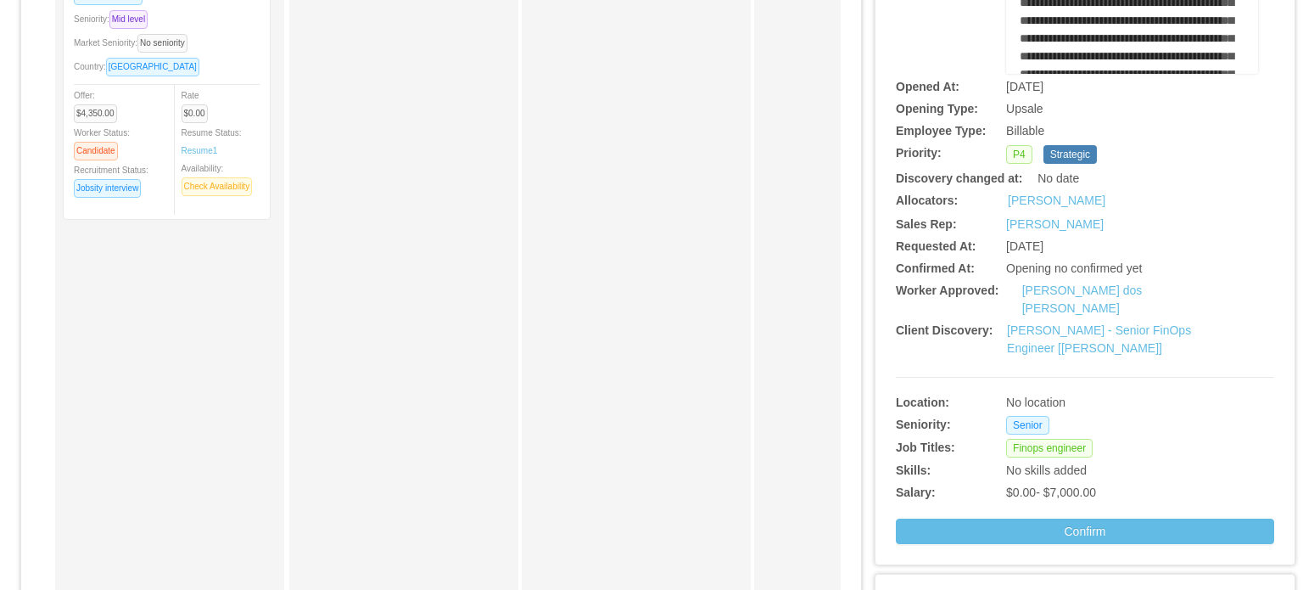
scroll to position [255, 0]
